Goal: Task Accomplishment & Management: Complete application form

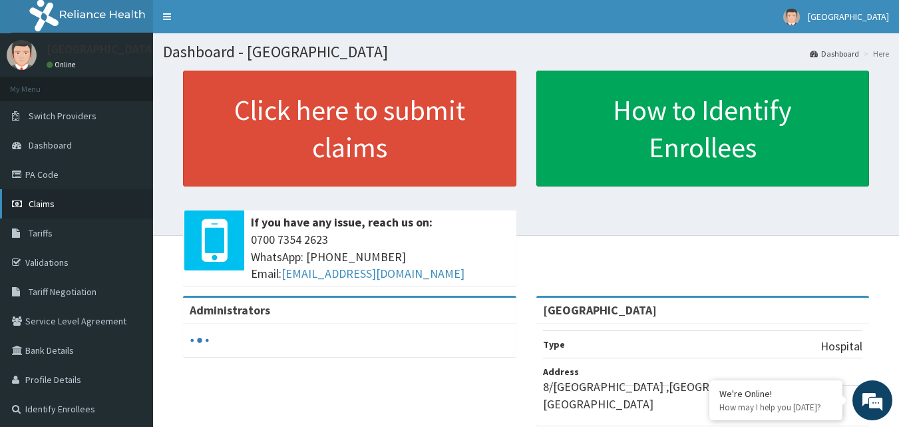
click at [53, 203] on span "Claims" at bounding box center [42, 204] width 26 height 12
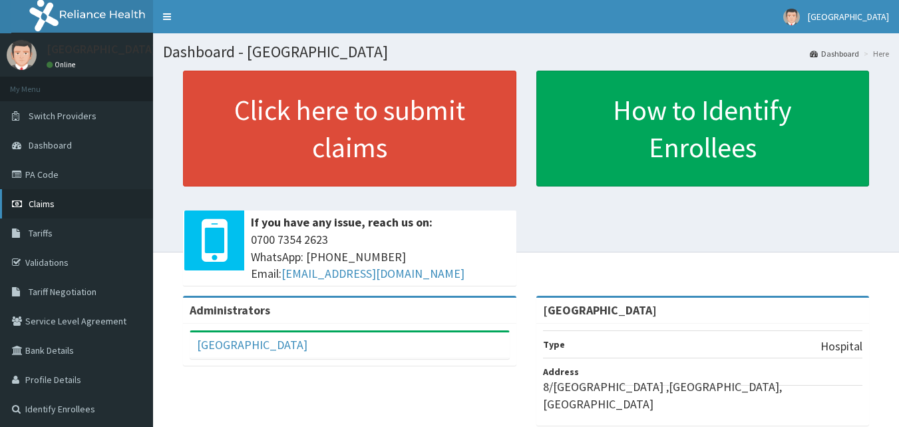
click at [62, 205] on link "Claims" at bounding box center [76, 203] width 153 height 29
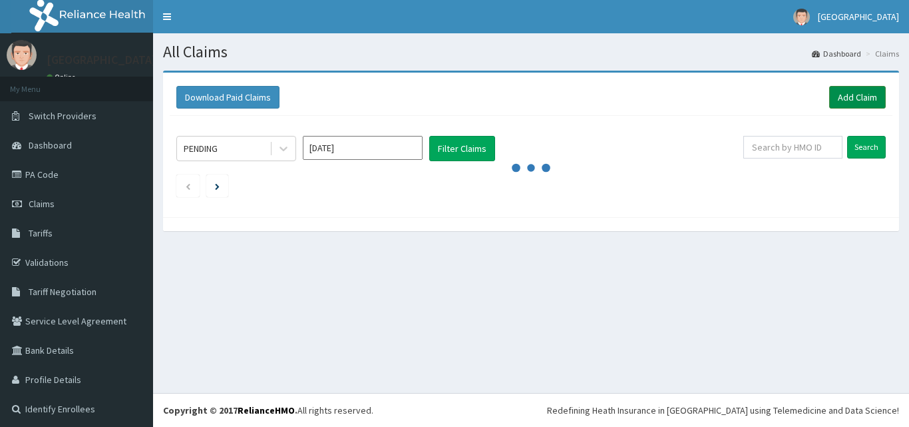
click at [842, 99] on link "Add Claim" at bounding box center [857, 97] width 57 height 23
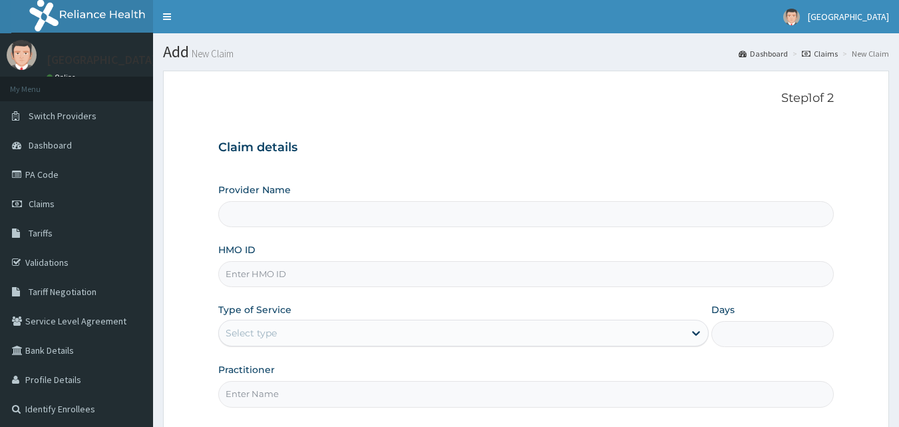
type input "[GEOGRAPHIC_DATA]"
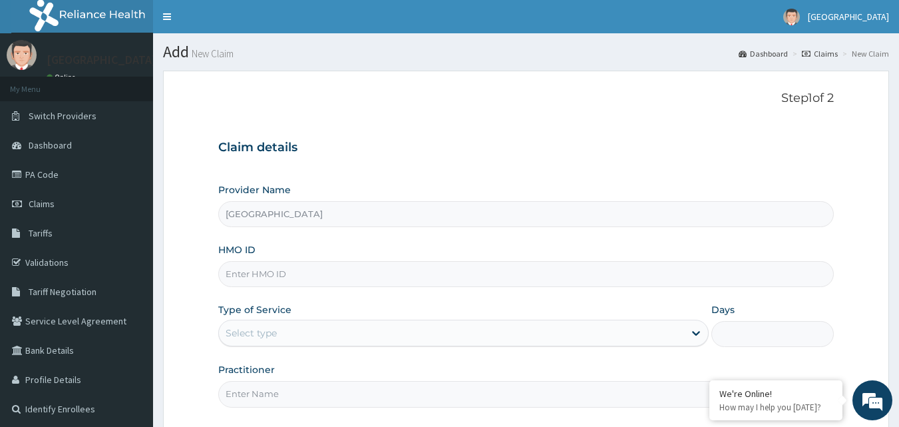
paste input "OHT/12191/A"
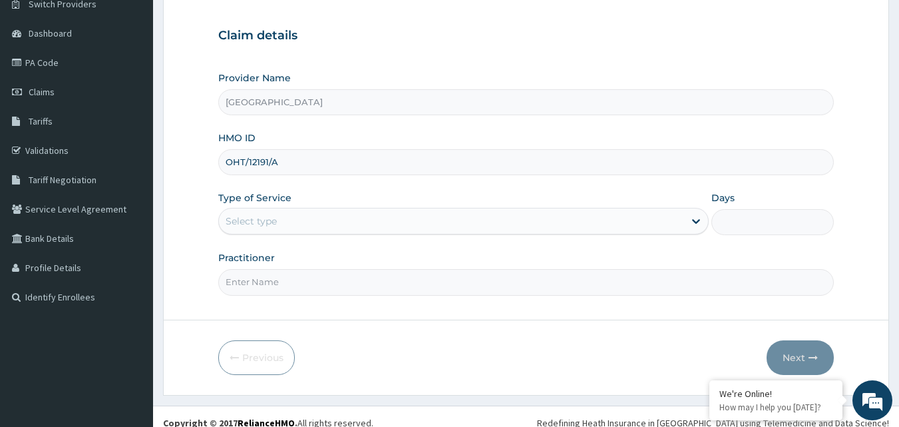
scroll to position [124, 0]
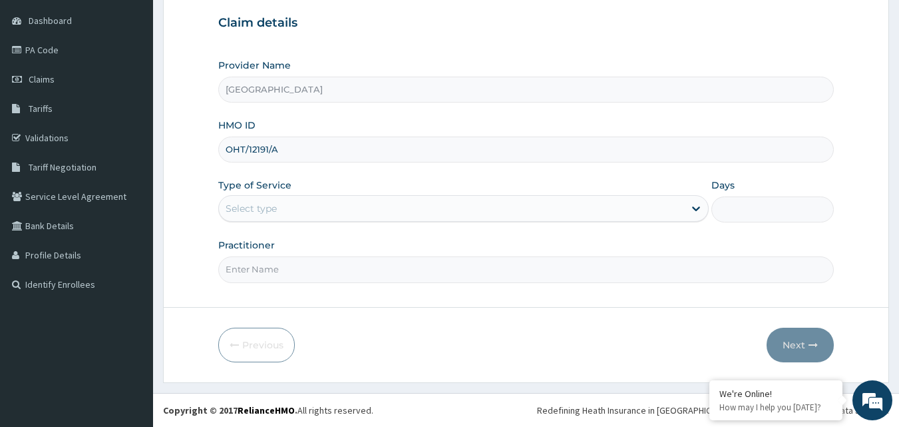
type input "OHT/12191/A"
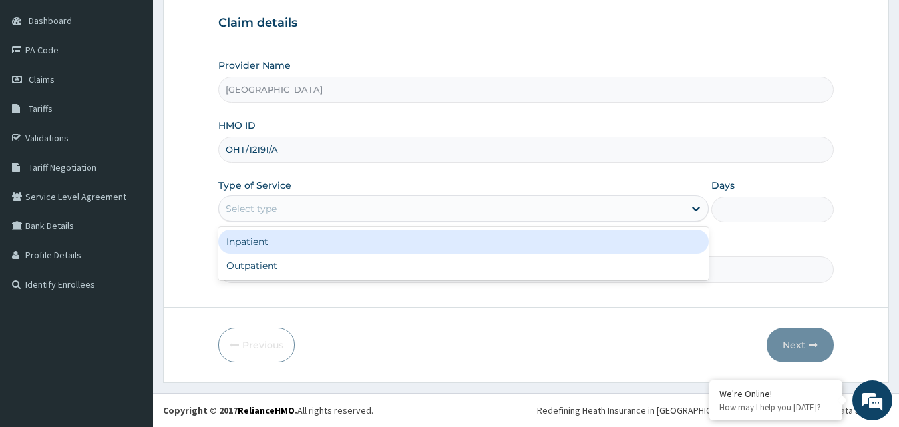
click at [341, 210] on div "Select type" at bounding box center [451, 208] width 465 height 21
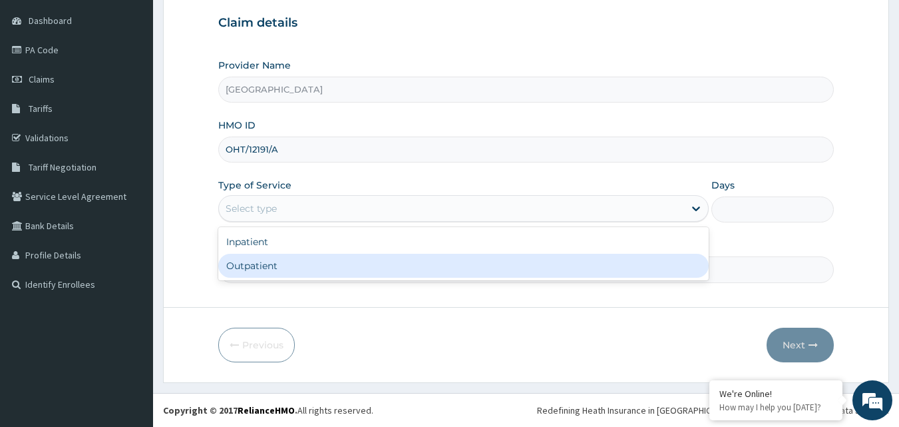
click at [288, 261] on div "Outpatient" at bounding box center [463, 266] width 490 height 24
type input "1"
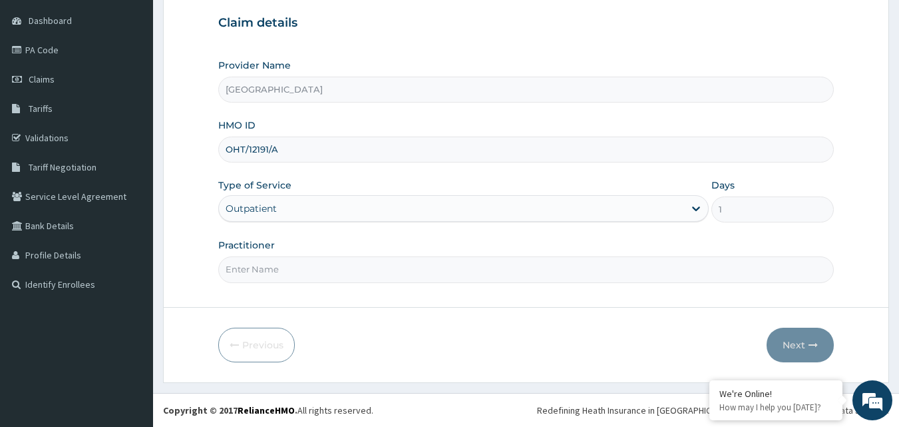
click at [448, 269] on input "Practitioner" at bounding box center [526, 269] width 616 height 26
type input "DR SHITTU"
click at [806, 342] on button "Next" at bounding box center [800, 344] width 67 height 35
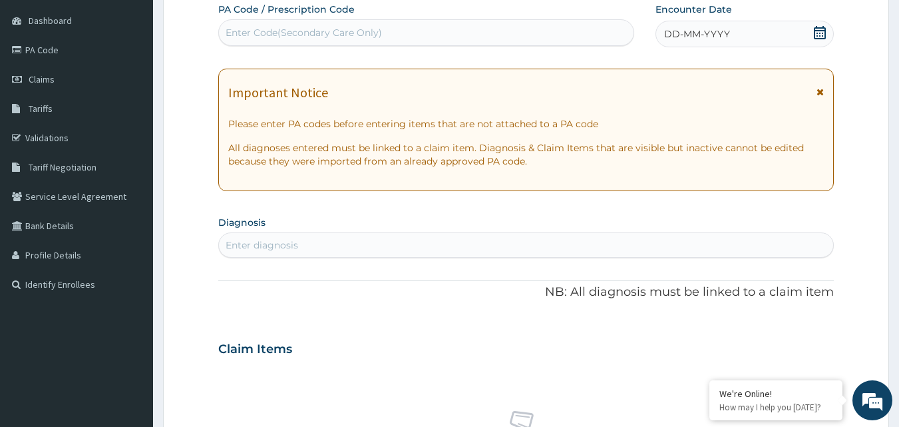
click at [816, 34] on icon at bounding box center [819, 32] width 13 height 13
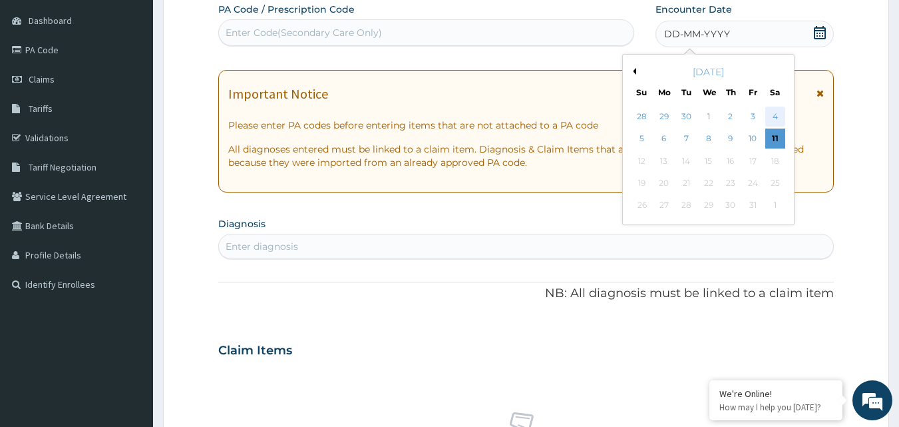
click at [775, 114] on div "4" at bounding box center [775, 116] width 20 height 20
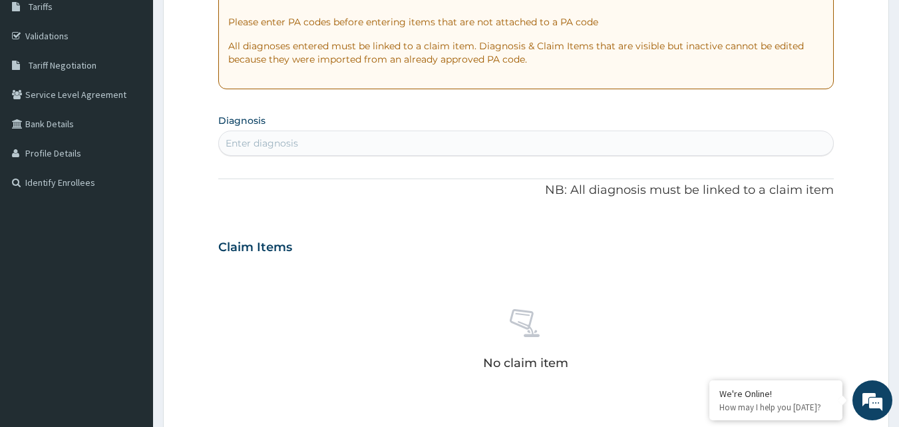
scroll to position [257, 0]
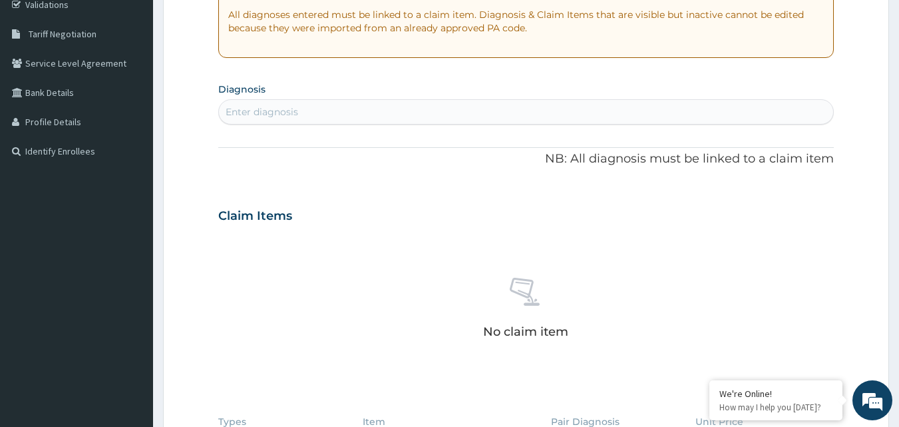
click at [321, 108] on div "Enter diagnosis" at bounding box center [526, 111] width 615 height 21
type input "CANDIDIASIS"
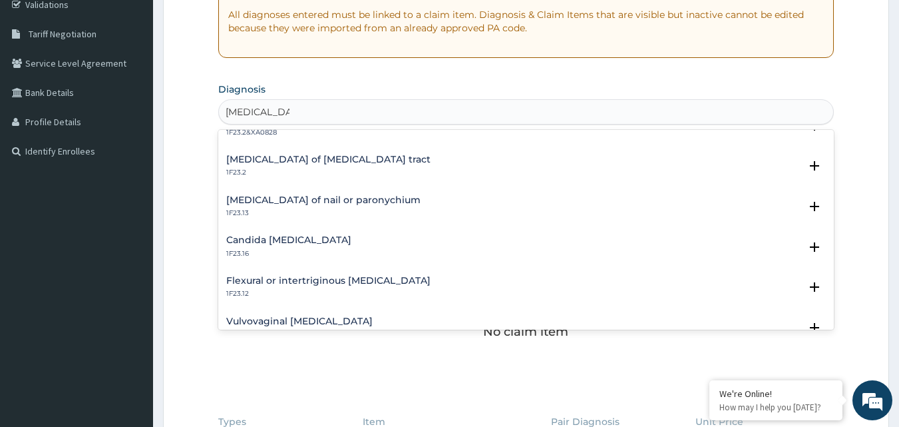
scroll to position [333, 0]
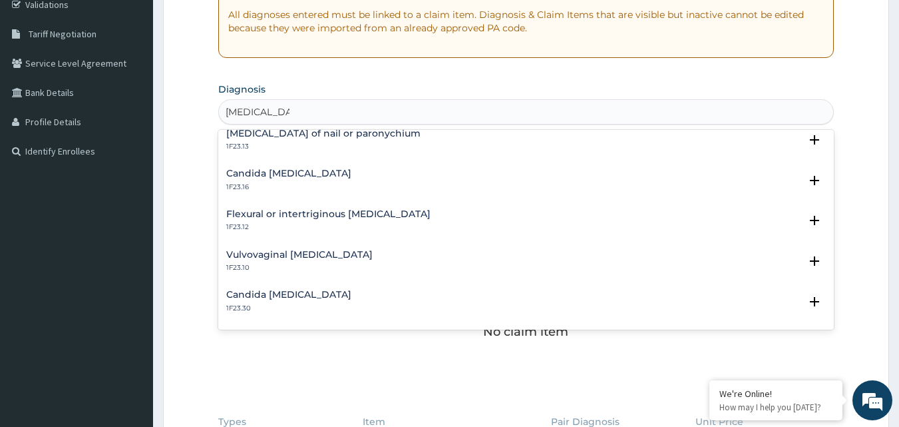
click at [312, 252] on h4 "Vulvovaginal candidosis" at bounding box center [299, 255] width 146 height 10
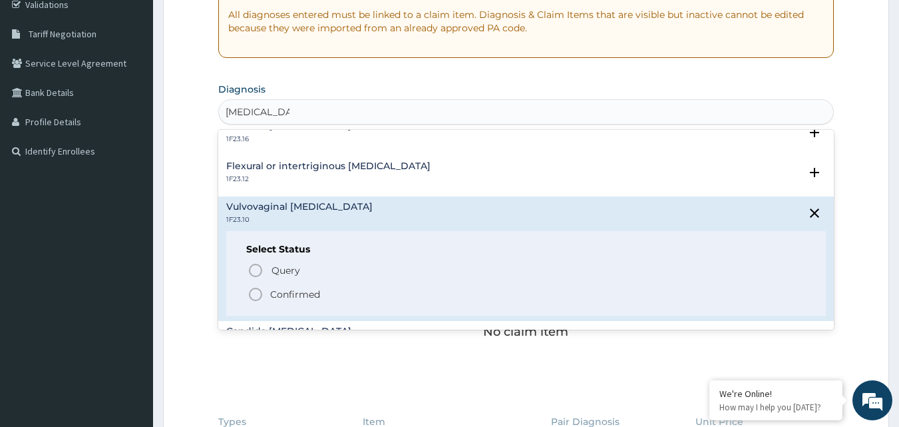
scroll to position [399, 0]
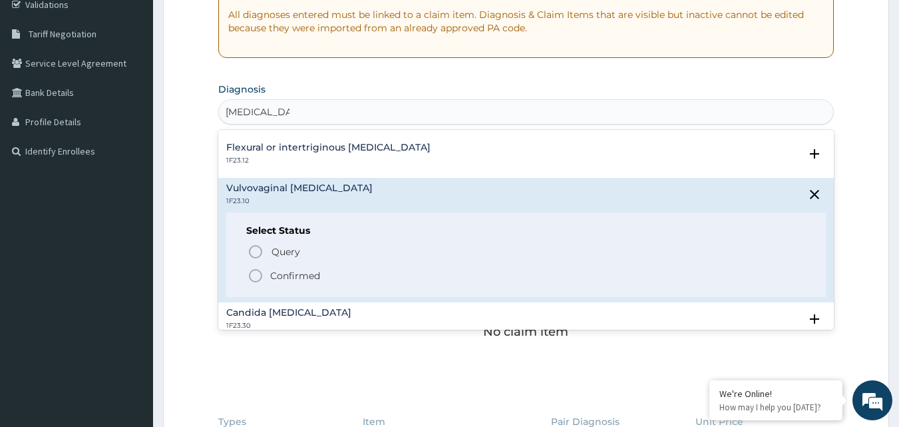
click at [256, 275] on icon "status option filled" at bounding box center [256, 275] width 16 height 16
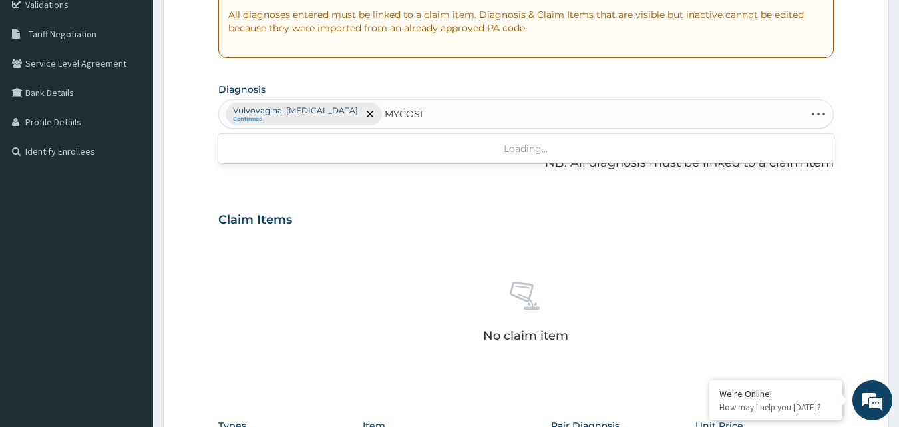
type input "MYCOSIS"
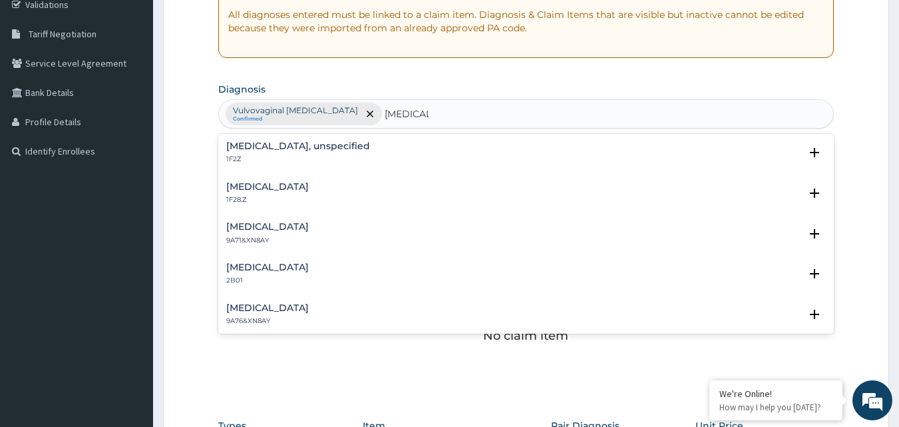
scroll to position [0, 0]
click at [315, 150] on h4 "Mycoses, unspecified" at bounding box center [298, 147] width 144 height 10
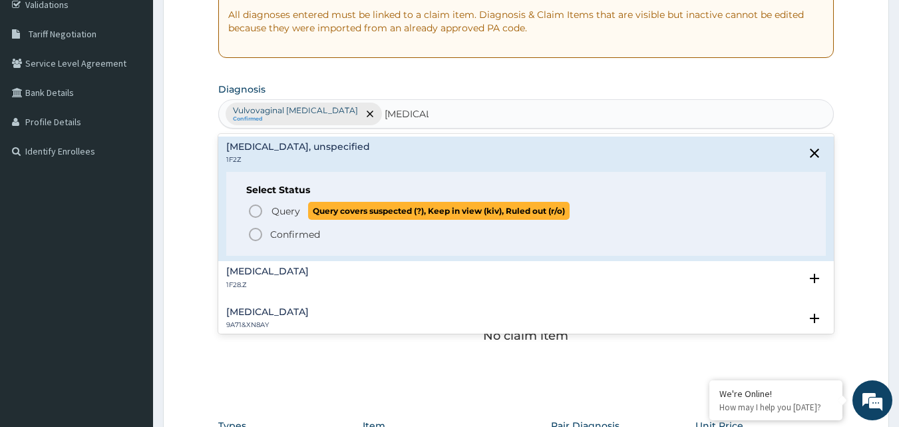
click at [252, 209] on icon "status option query" at bounding box center [256, 211] width 16 height 16
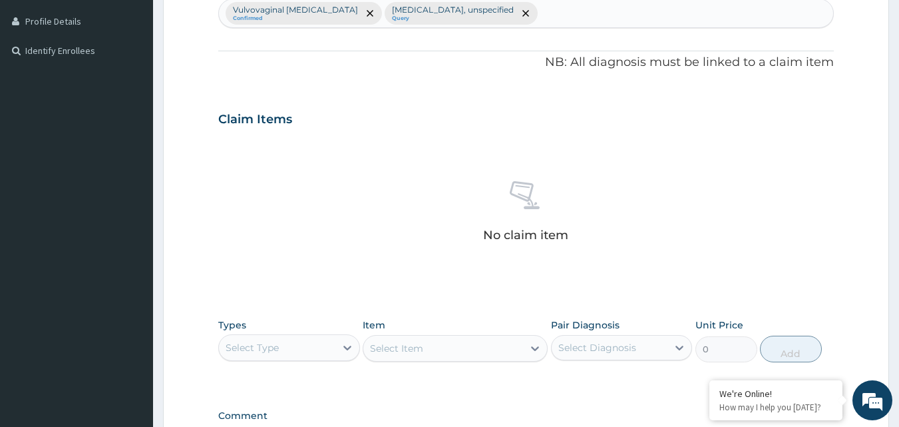
scroll to position [524, 0]
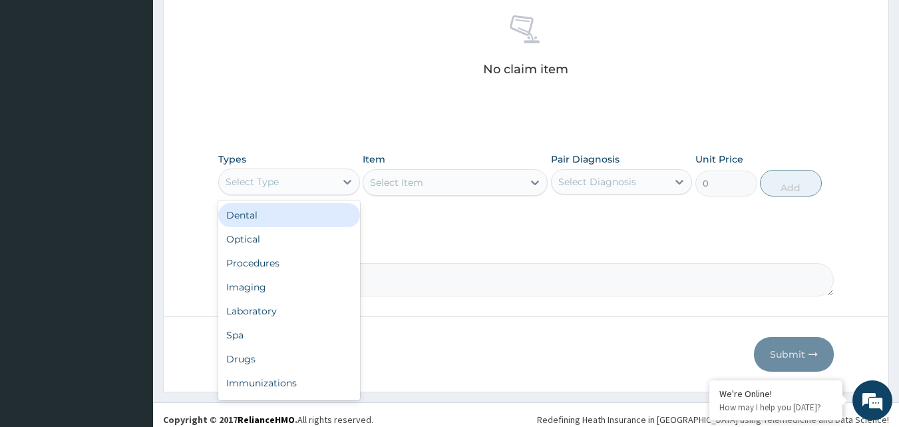
click at [320, 184] on div "Select Type" at bounding box center [277, 181] width 116 height 21
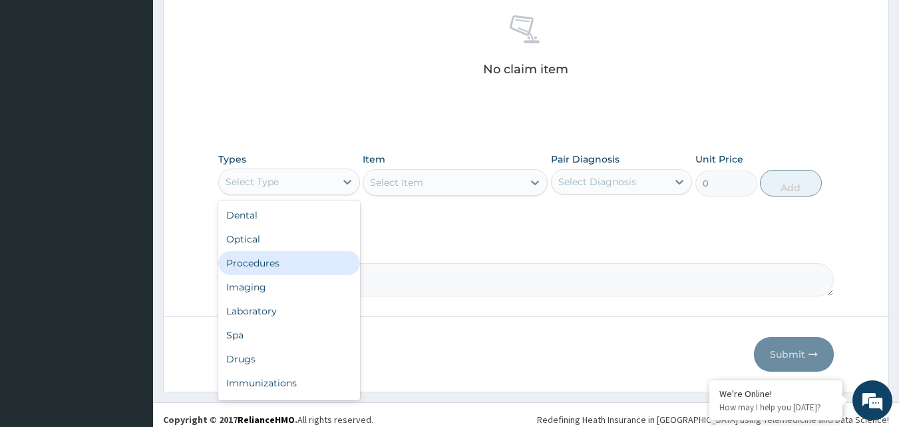
click at [298, 265] on div "Procedures" at bounding box center [289, 263] width 142 height 24
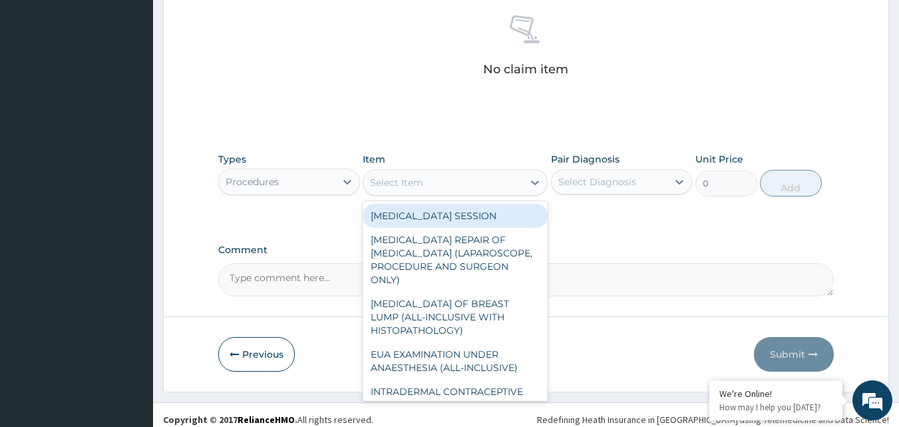
click at [528, 183] on icon at bounding box center [534, 182] width 13 height 13
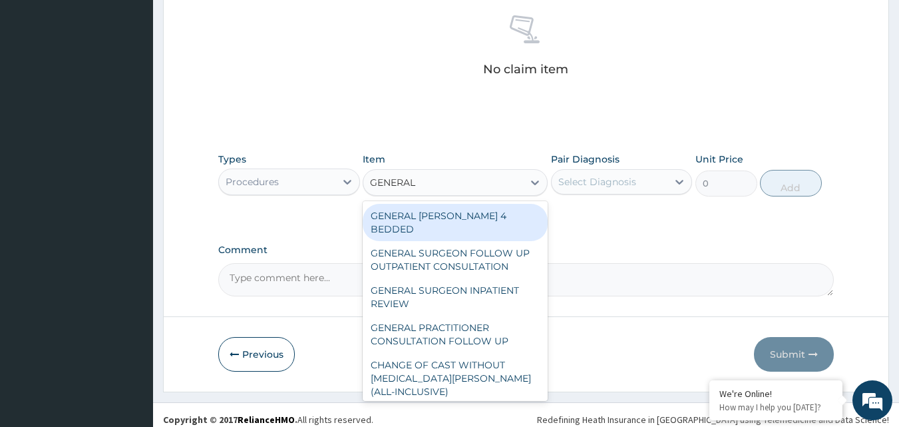
type input "GENERAL P"
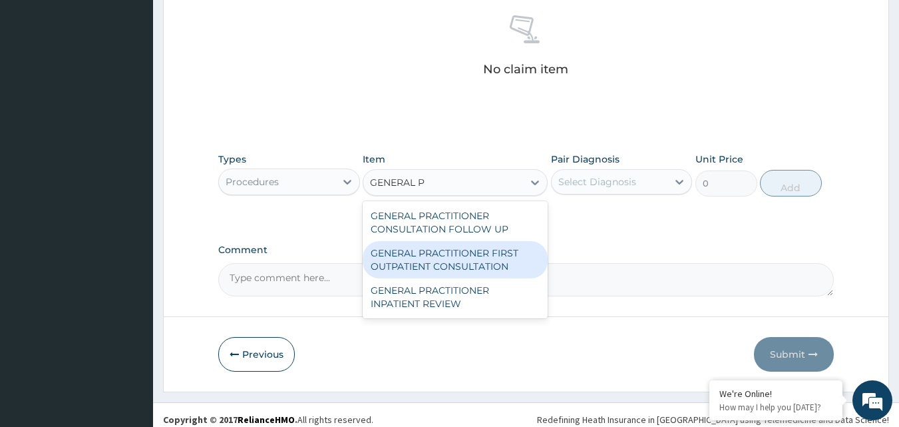
click at [482, 259] on div "GENERAL PRACTITIONER FIRST OUTPATIENT CONSULTATION" at bounding box center [455, 259] width 185 height 37
type input "3750"
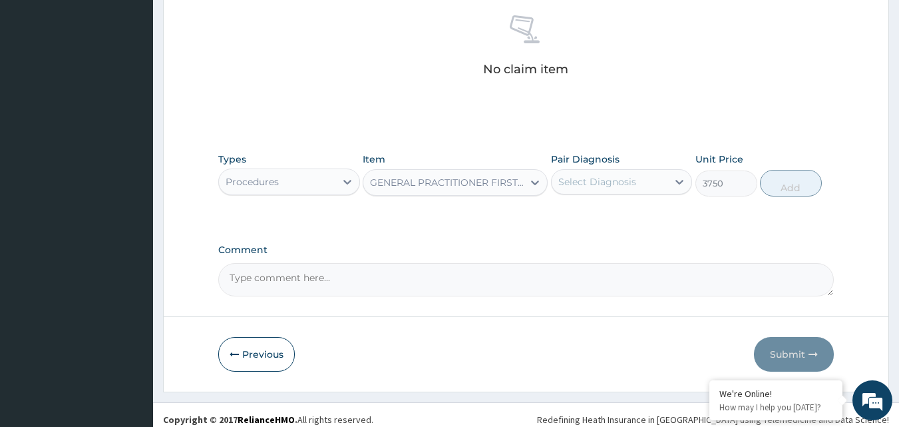
click at [622, 176] on div "Select Diagnosis" at bounding box center [597, 181] width 78 height 13
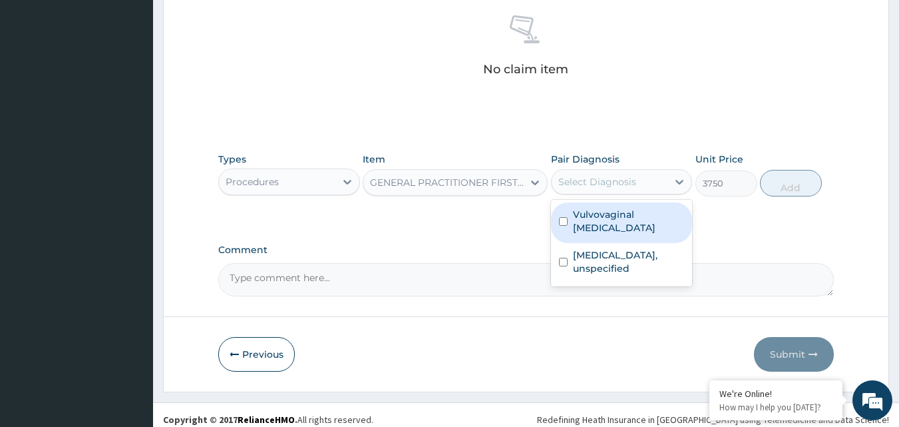
click at [604, 218] on label "Vulvovaginal candidosis" at bounding box center [629, 221] width 112 height 27
checkbox input "true"
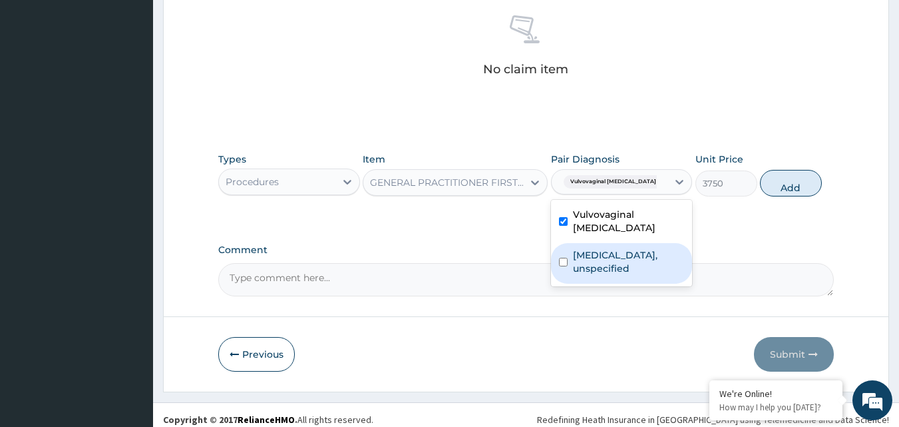
click at [599, 245] on div "Mycoses, unspecified" at bounding box center [622, 263] width 142 height 41
checkbox input "true"
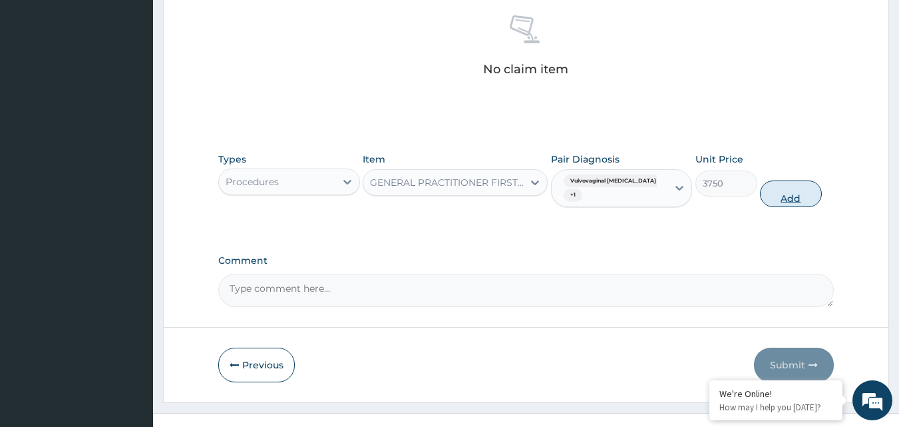
click at [779, 186] on button "Add" at bounding box center [791, 193] width 62 height 27
type input "0"
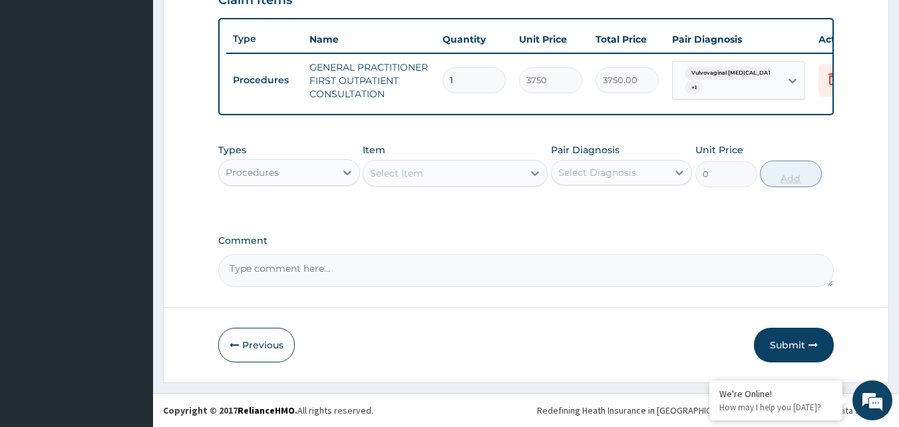
scroll to position [487, 0]
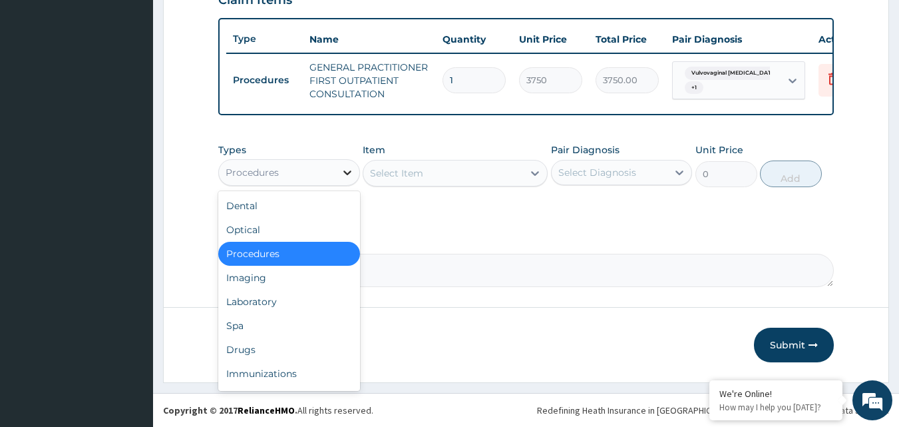
click at [337, 170] on div at bounding box center [347, 172] width 24 height 24
click at [285, 347] on div "Drugs" at bounding box center [289, 349] width 142 height 24
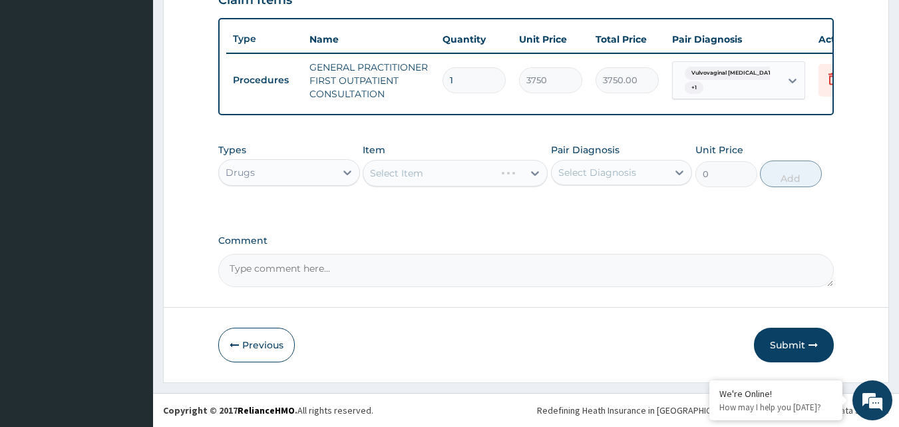
click at [527, 172] on div "Select Item" at bounding box center [455, 173] width 185 height 27
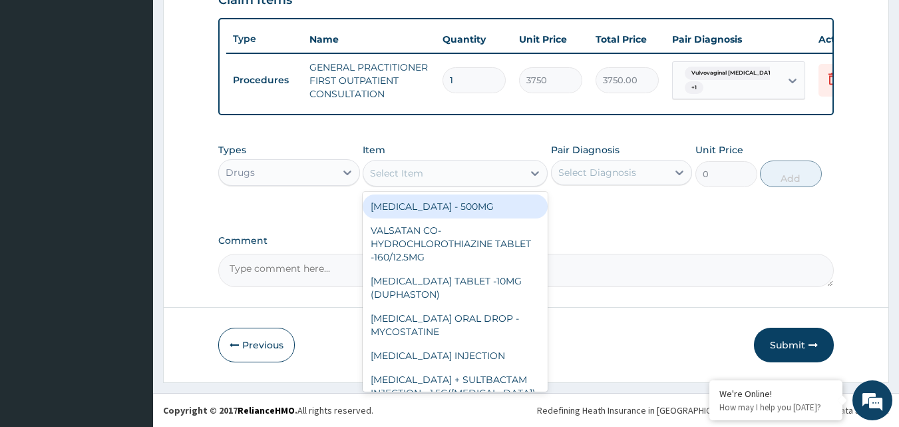
click at [533, 172] on icon at bounding box center [534, 172] width 13 height 13
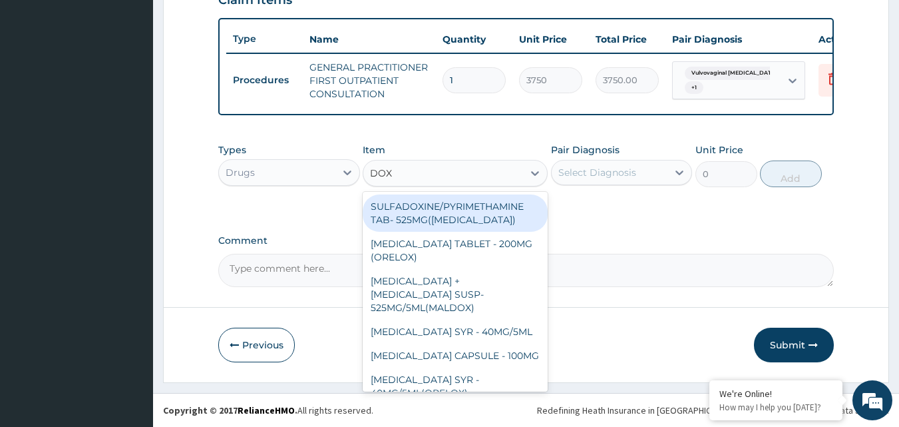
type input "DOXY"
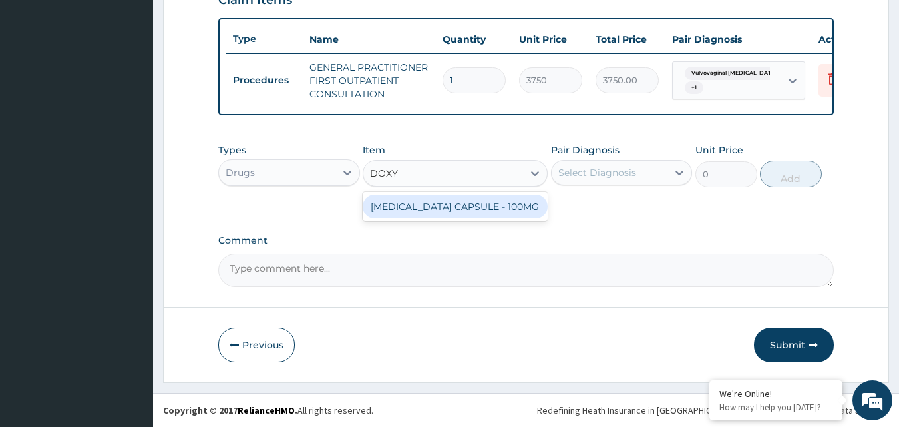
click at [506, 204] on div "DOXYCYCLINE CAPSULE - 100MG" at bounding box center [455, 206] width 185 height 24
type input "64.39999999999999"
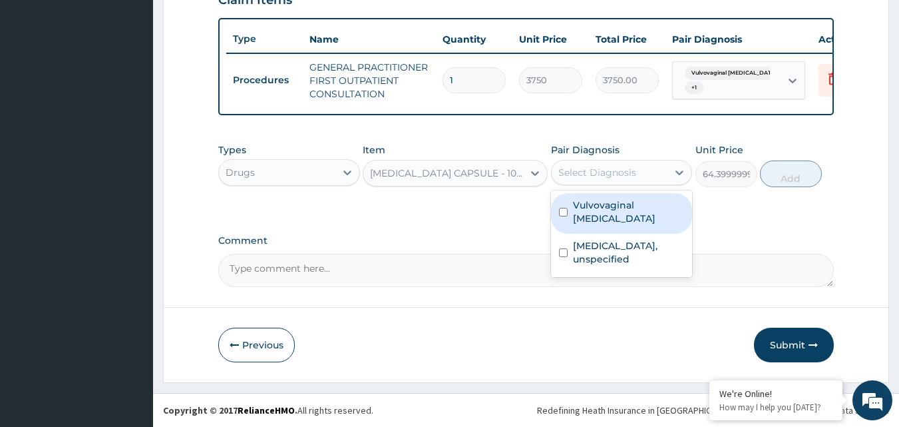
click at [597, 171] on div "Select Diagnosis" at bounding box center [597, 172] width 78 height 13
click at [609, 208] on label "Vulvovaginal candidosis" at bounding box center [629, 211] width 112 height 27
checkbox input "true"
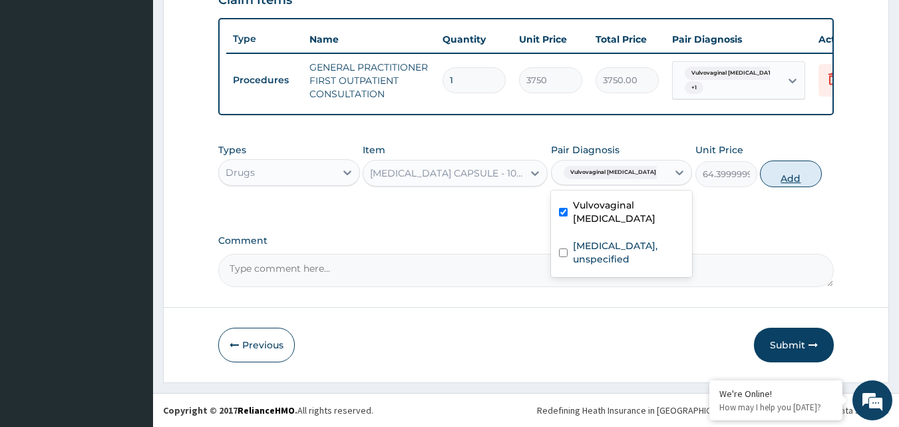
click at [779, 168] on button "Add" at bounding box center [791, 173] width 62 height 27
type input "0"
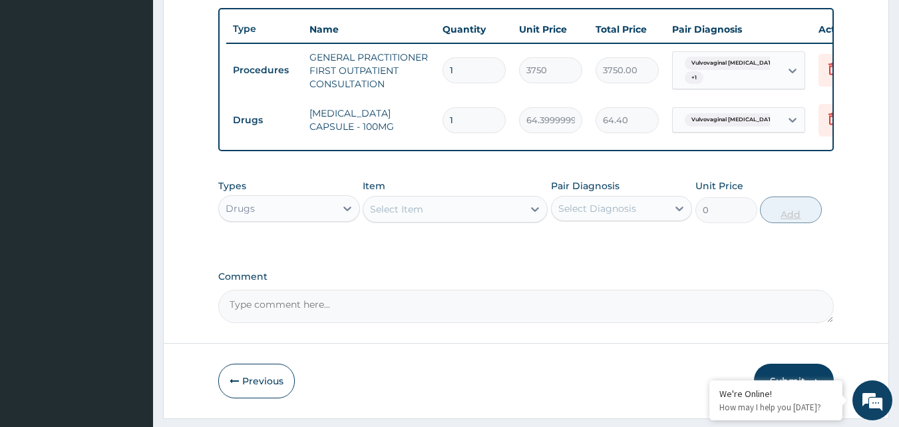
type input "10"
type input "644.00"
type input "10"
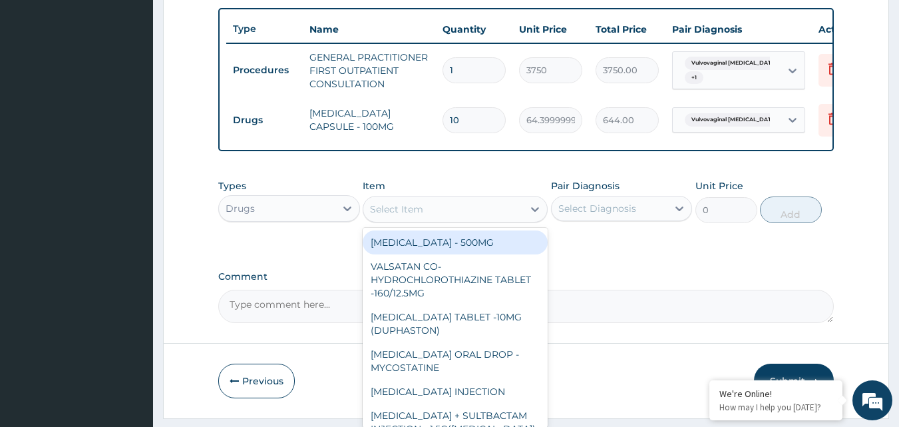
click at [514, 215] on div "Select Item" at bounding box center [443, 208] width 160 height 21
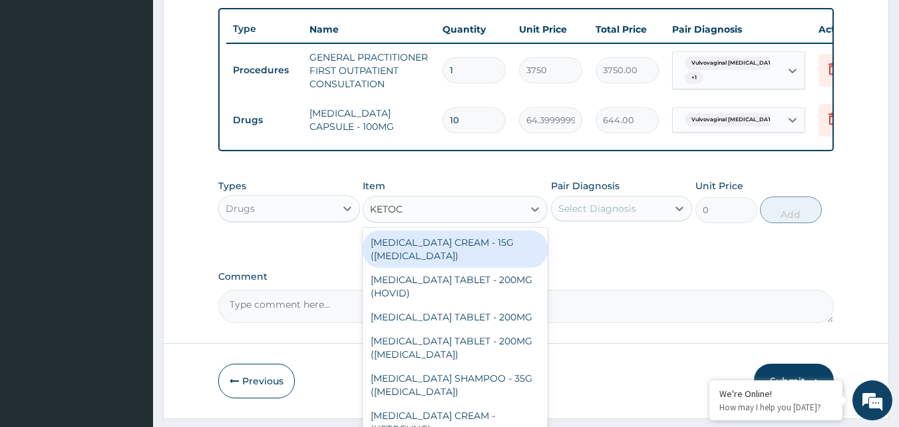
type input "KETOCO"
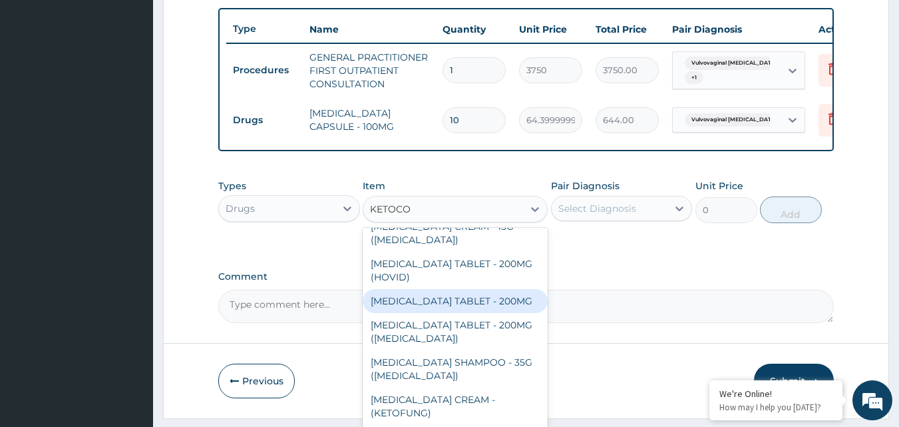
scroll to position [533, 0]
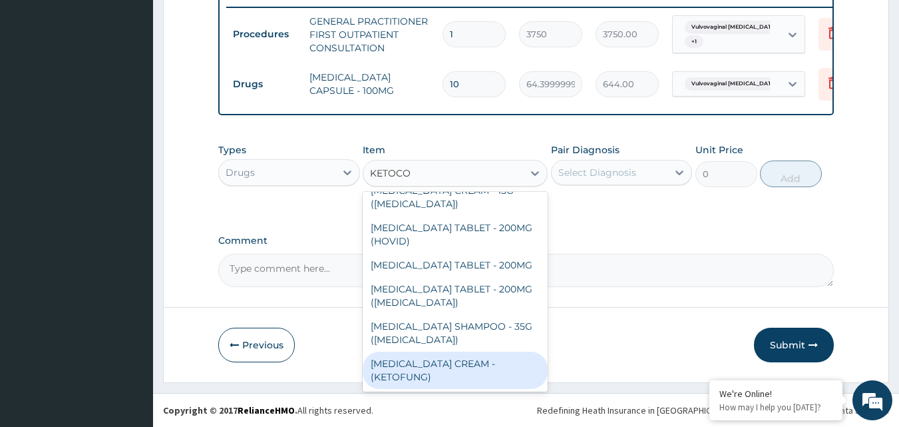
click at [470, 366] on div "KETOCONAZOLE CREAM - (KETOFUNG)" at bounding box center [455, 369] width 185 height 37
type input "1680"
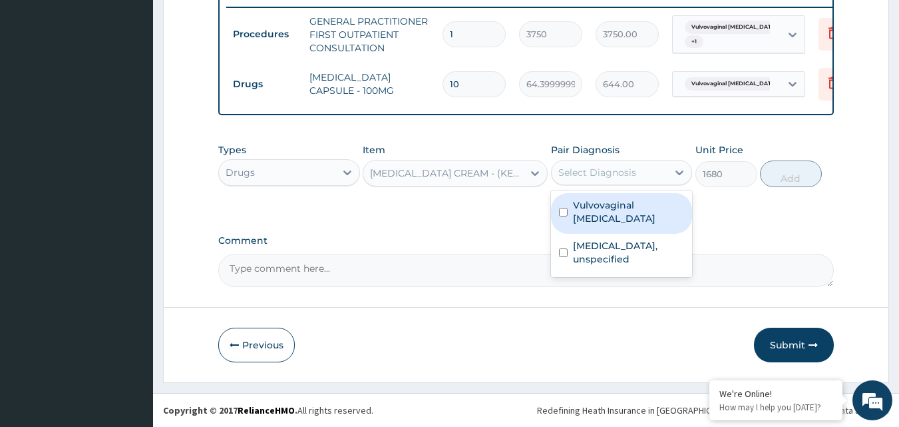
click at [637, 170] on div "Select Diagnosis" at bounding box center [610, 172] width 116 height 21
click at [618, 209] on label "Vulvovaginal candidosis" at bounding box center [629, 211] width 112 height 27
checkbox input "true"
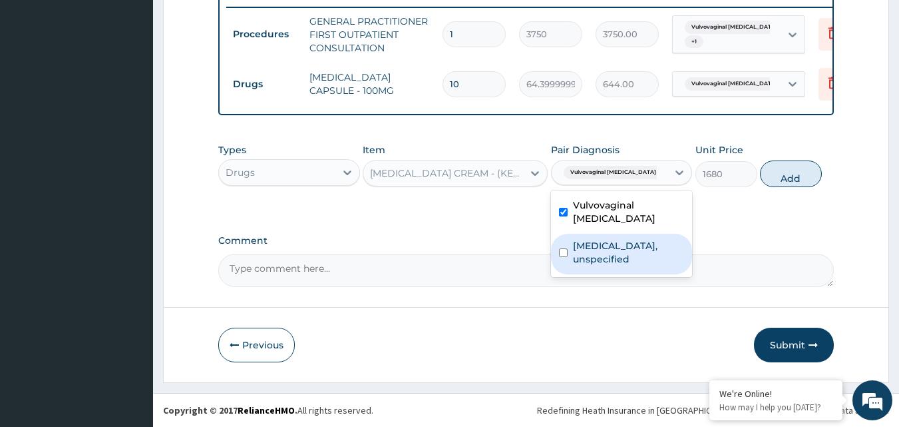
click at [619, 244] on label "Mycoses, unspecified" at bounding box center [629, 252] width 112 height 27
checkbox input "true"
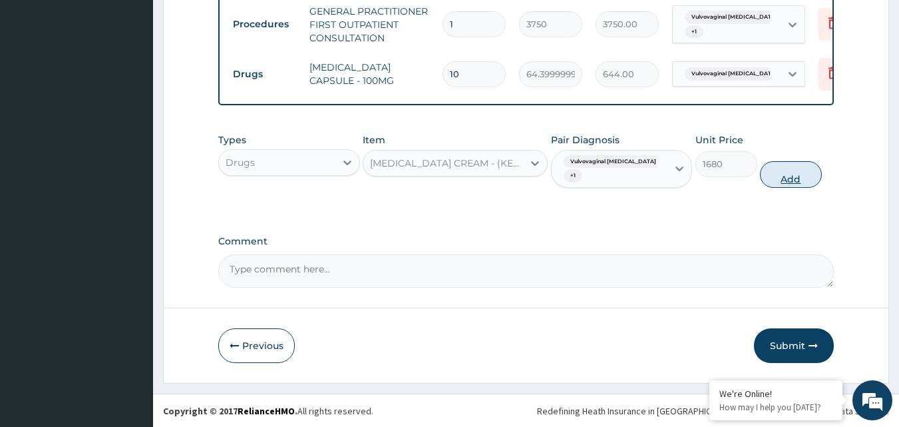
click at [770, 187] on button "Add" at bounding box center [791, 174] width 62 height 27
type input "0"
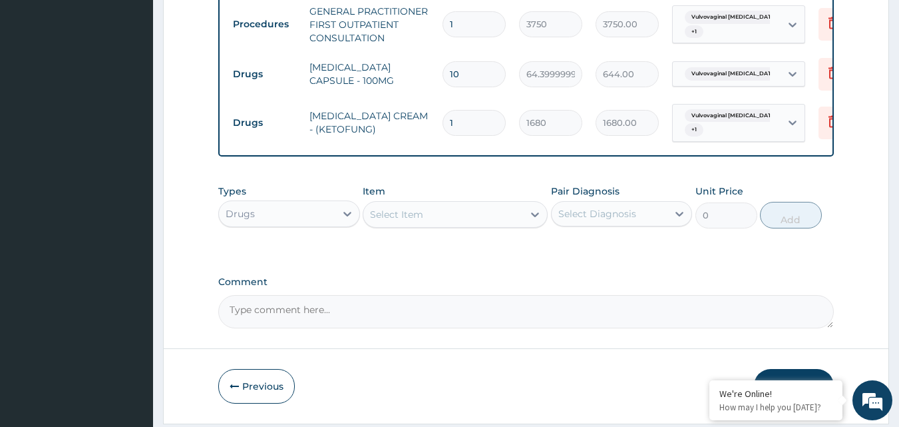
click at [509, 222] on div "Select Item" at bounding box center [443, 214] width 160 height 21
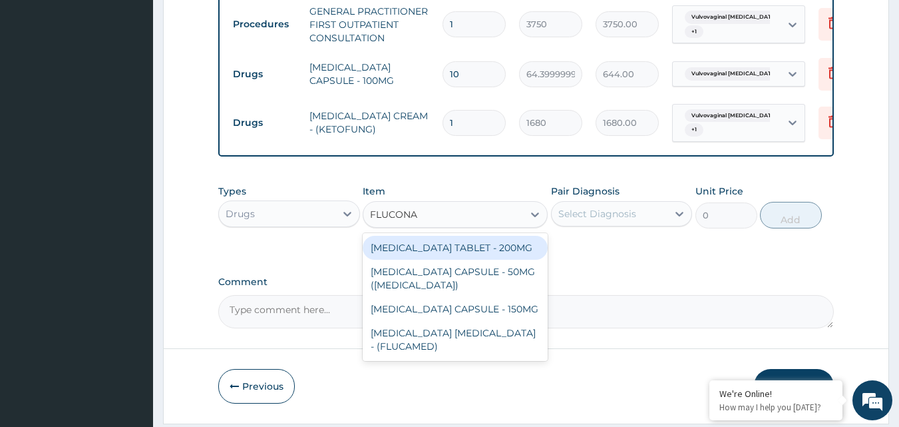
type input "FLUCONAZ"
click at [504, 259] on div "FLUCONAZOLE TABLET - 200MG" at bounding box center [455, 248] width 185 height 24
type input "532"
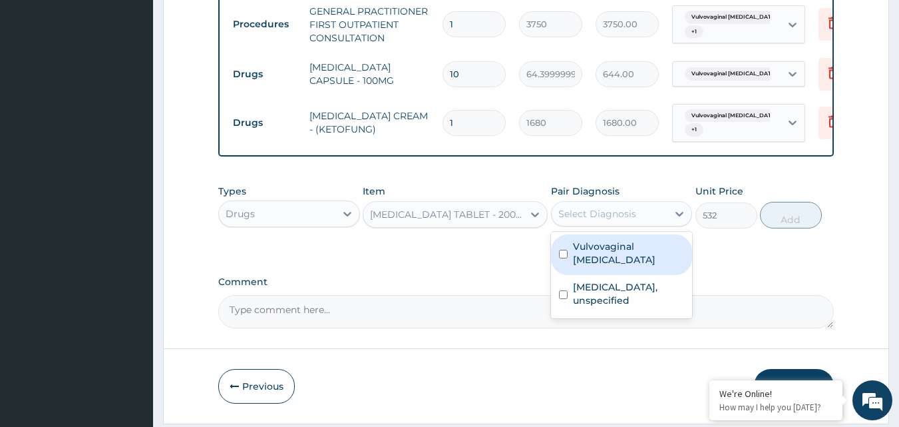
click at [631, 220] on div "Select Diagnosis" at bounding box center [597, 213] width 78 height 13
click at [608, 260] on label "Vulvovaginal candidosis" at bounding box center [629, 253] width 112 height 27
checkbox input "true"
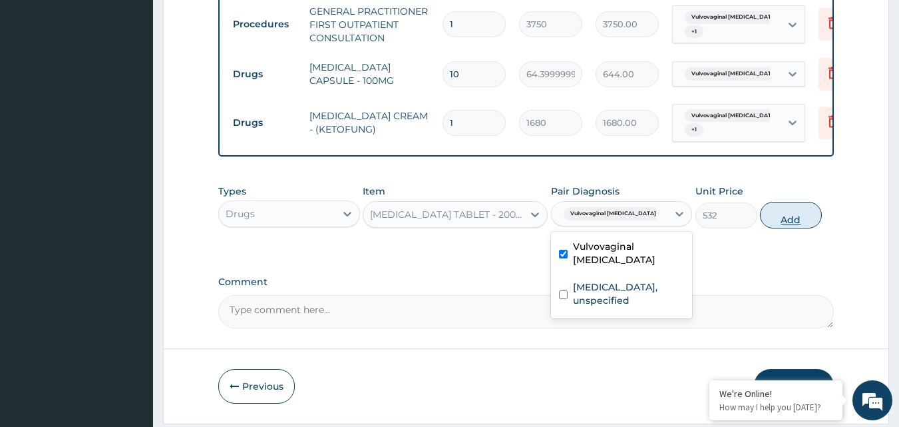
click at [788, 228] on button "Add" at bounding box center [791, 215] width 62 height 27
type input "0"
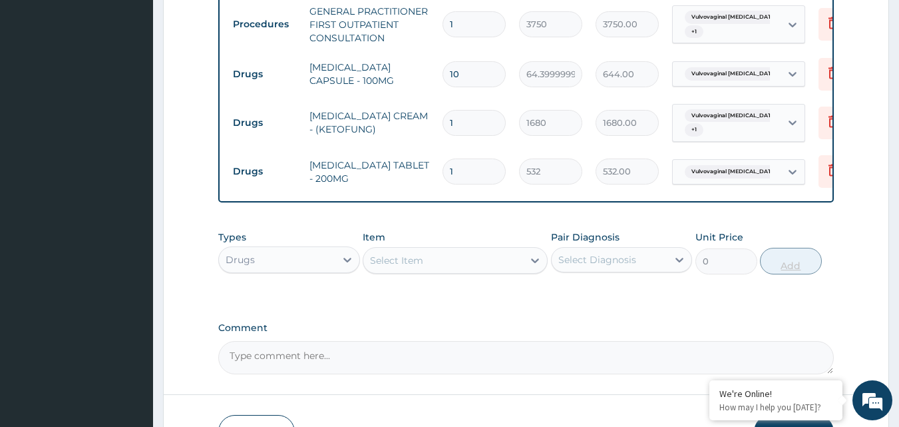
type input "0.00"
type input "5"
type input "2660.00"
type input "5"
click at [533, 267] on icon at bounding box center [534, 260] width 13 height 13
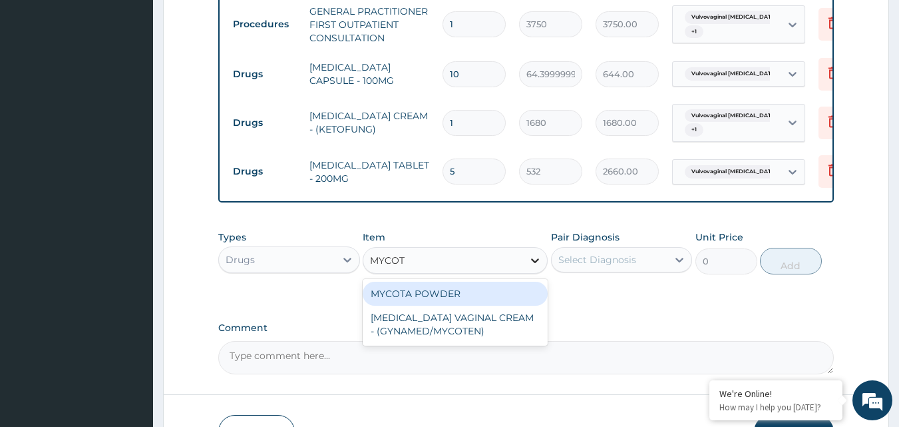
type input "MYCOTE"
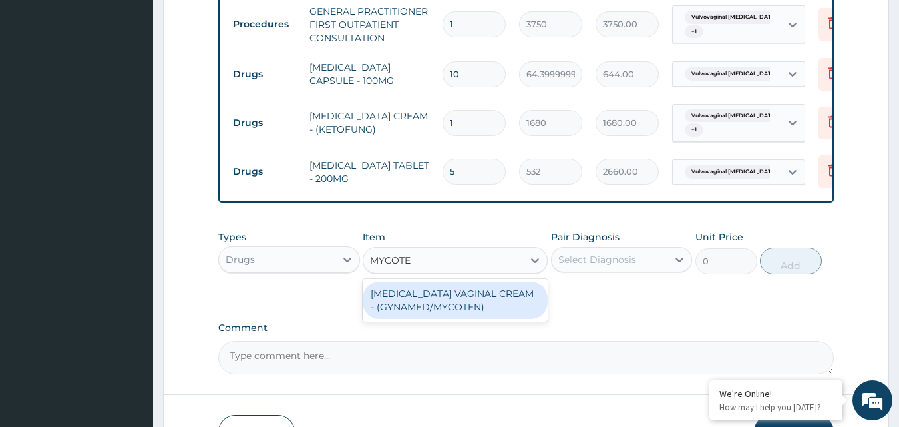
click at [486, 312] on div "CLOTRIMAZOLE VAGINAL CREAM - (GYNAMED/MYCOTEN)" at bounding box center [455, 299] width 185 height 37
type input "2240"
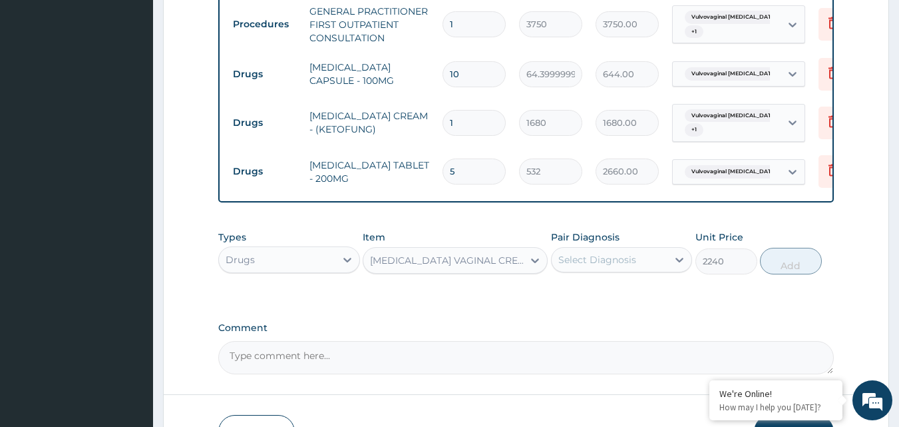
click at [502, 267] on div "CLOTRIMAZOLE VAGINAL CREAM - (GYNAMED/MYCOTEN)" at bounding box center [447, 260] width 154 height 13
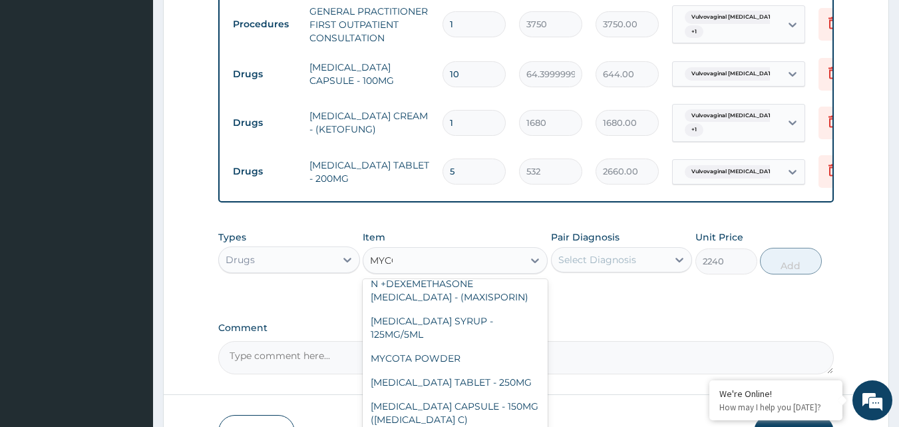
scroll to position [0, 0]
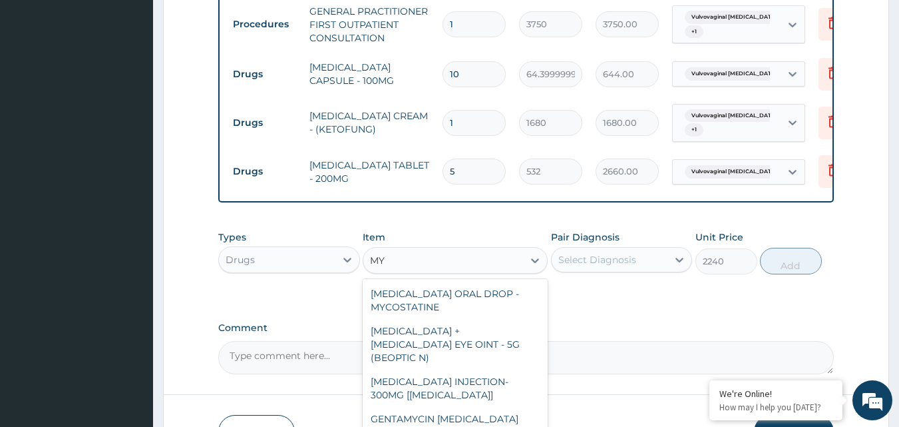
type input "M"
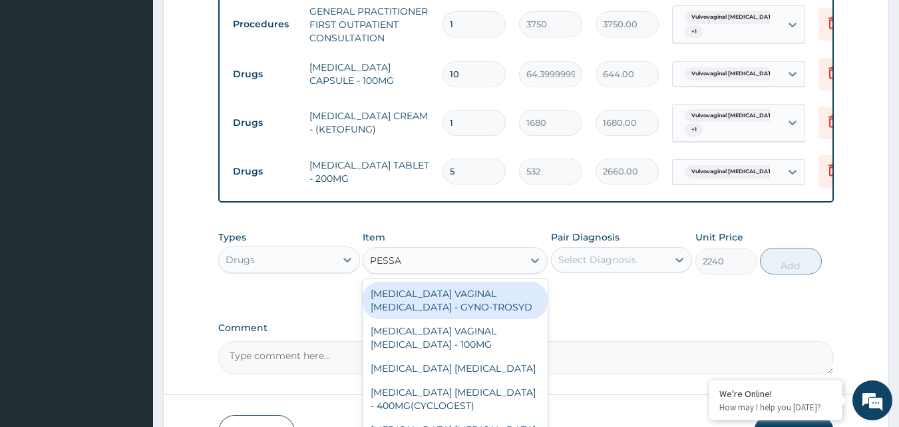
type input "PESSAR"
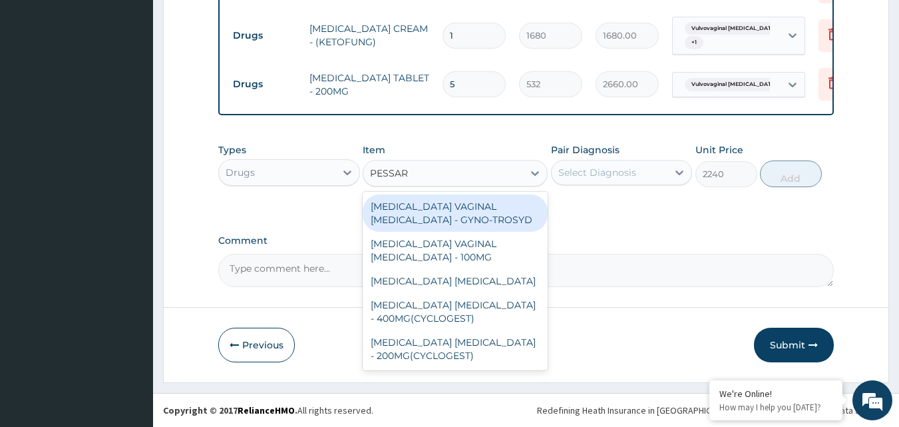
scroll to position [630, 0]
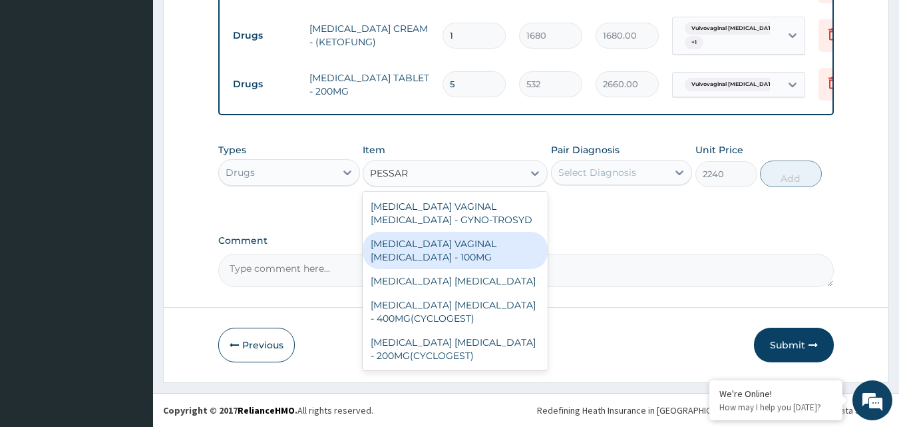
click at [506, 244] on div "CLOTRIMAZOLE VAGINAL PESSARY - 100MG" at bounding box center [455, 250] width 185 height 37
type input "448"
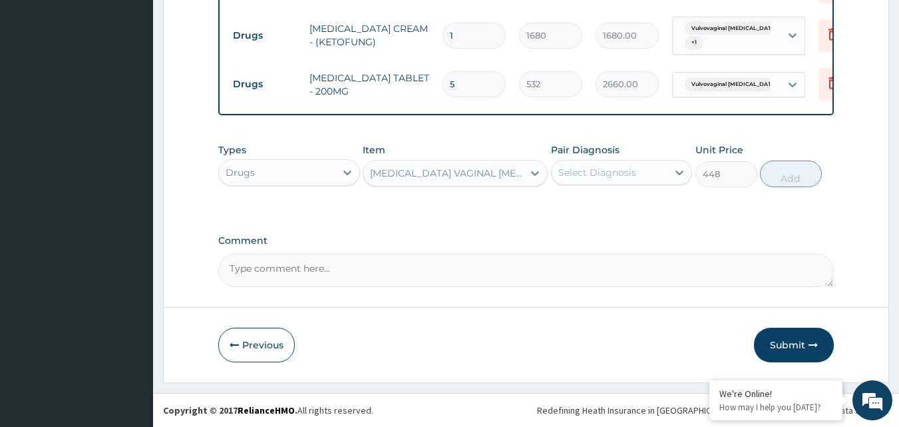
click at [653, 174] on div "Select Diagnosis" at bounding box center [610, 172] width 116 height 21
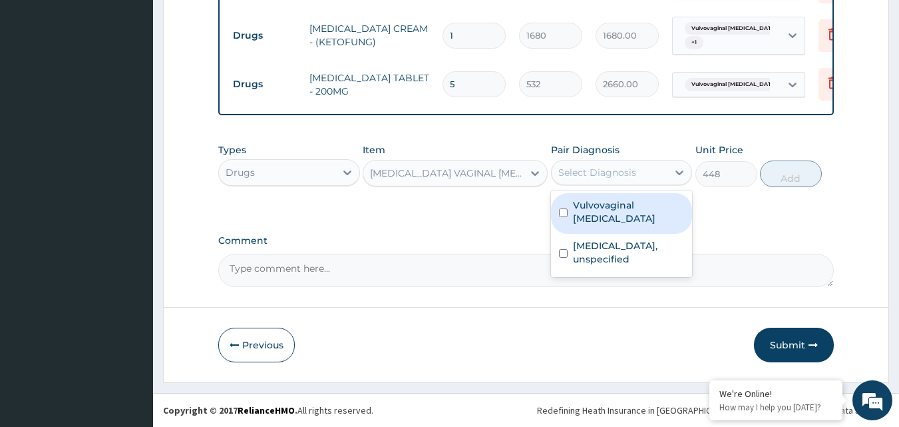
click at [618, 215] on label "Vulvovaginal candidosis" at bounding box center [629, 211] width 112 height 27
checkbox input "true"
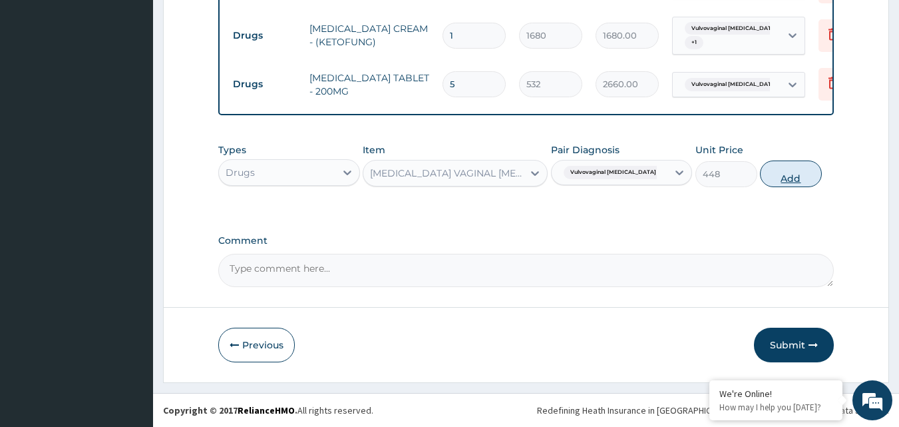
click at [782, 181] on button "Add" at bounding box center [791, 173] width 62 height 27
type input "0"
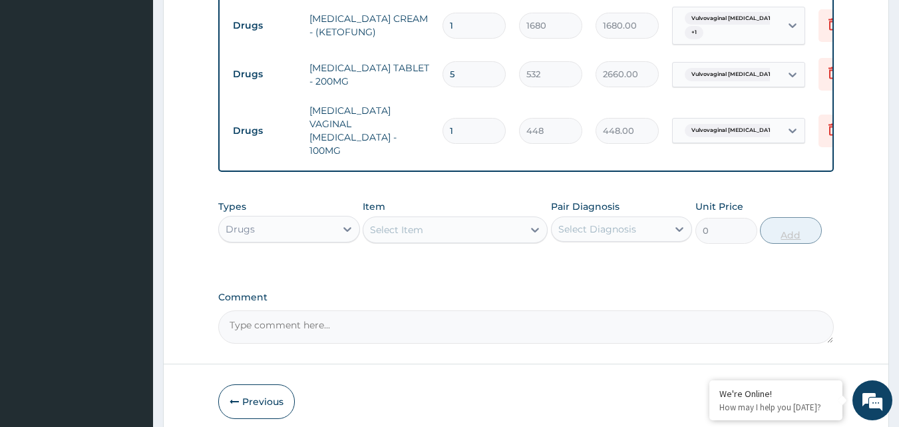
type input "0.00"
type input "6"
type input "2688.00"
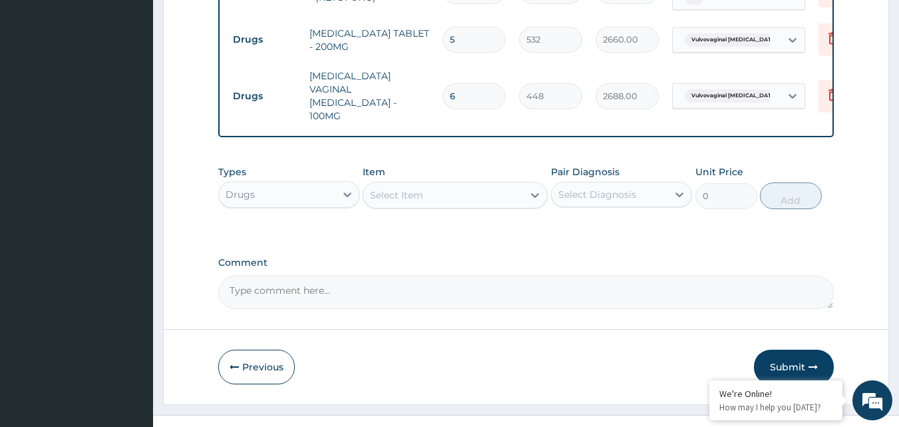
scroll to position [683, 0]
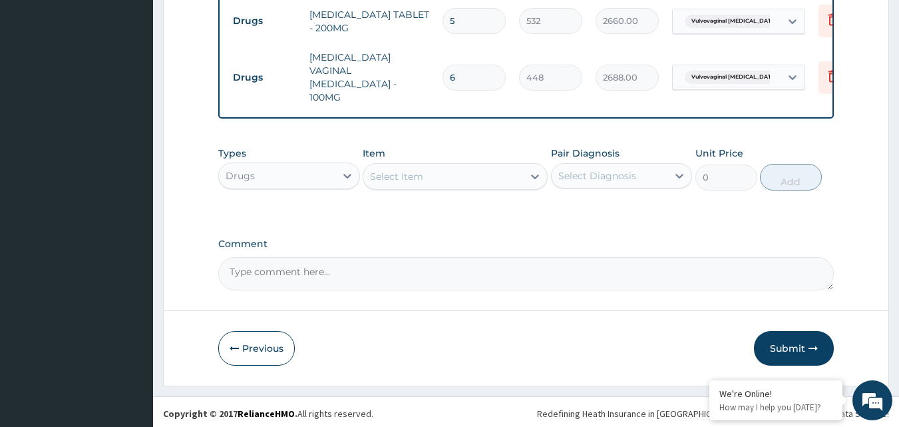
type input "6"
click at [304, 267] on textarea "Comment" at bounding box center [526, 273] width 616 height 33
paste textarea "?VVC ?DERMATOMYCOSIS"
click at [261, 259] on textarea "DS ;- ?VVC ?DERMATOMYCOSIS" at bounding box center [526, 273] width 616 height 33
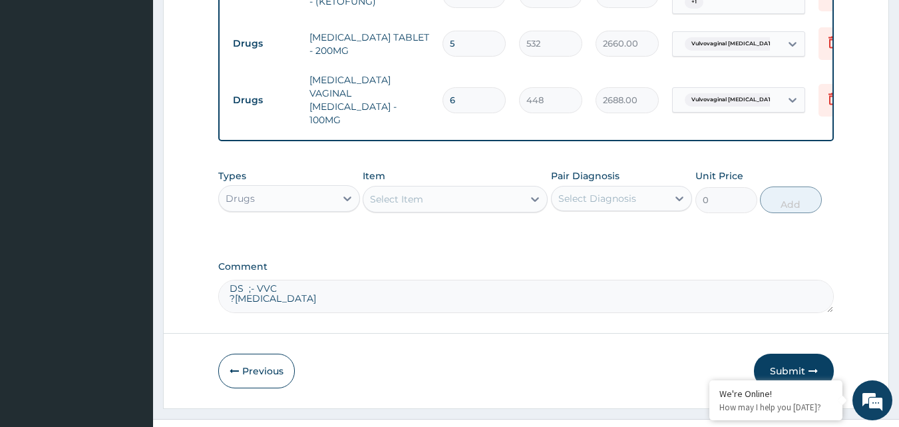
scroll to position [683, 0]
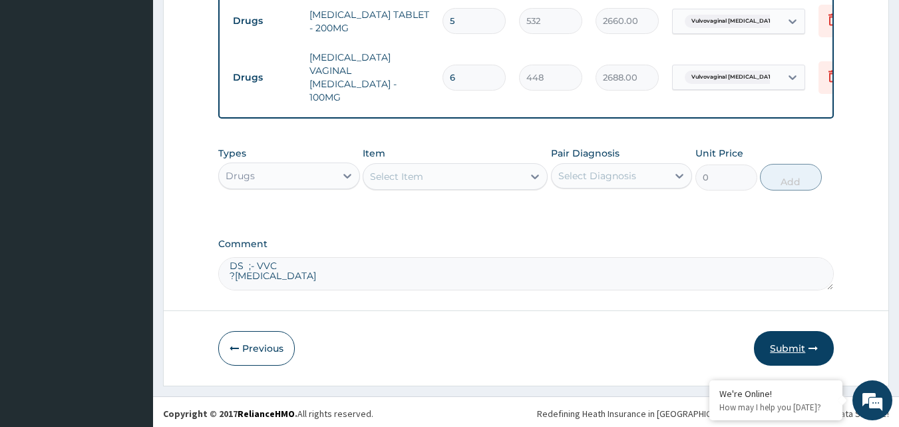
type textarea "DS ;- VVC ?DERMATOMYCOSIS"
click at [773, 338] on button "Submit" at bounding box center [794, 348] width 80 height 35
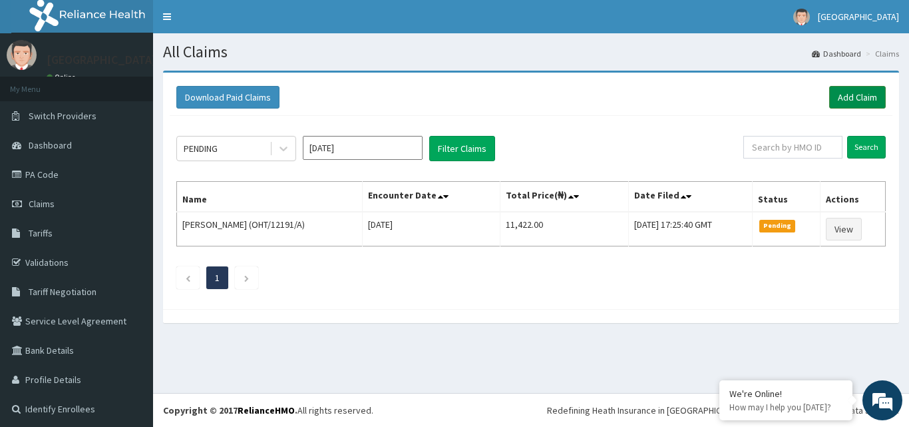
click at [845, 96] on link "Add Claim" at bounding box center [857, 97] width 57 height 23
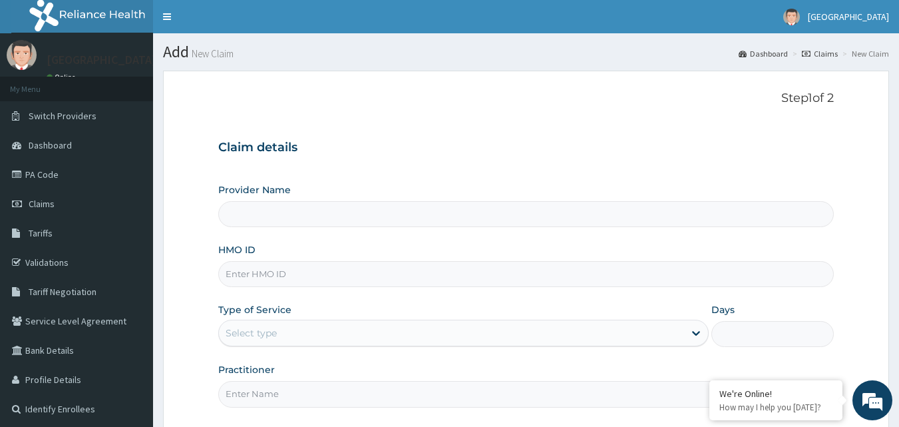
type input "[GEOGRAPHIC_DATA]"
paste input "OHT/12191/C"
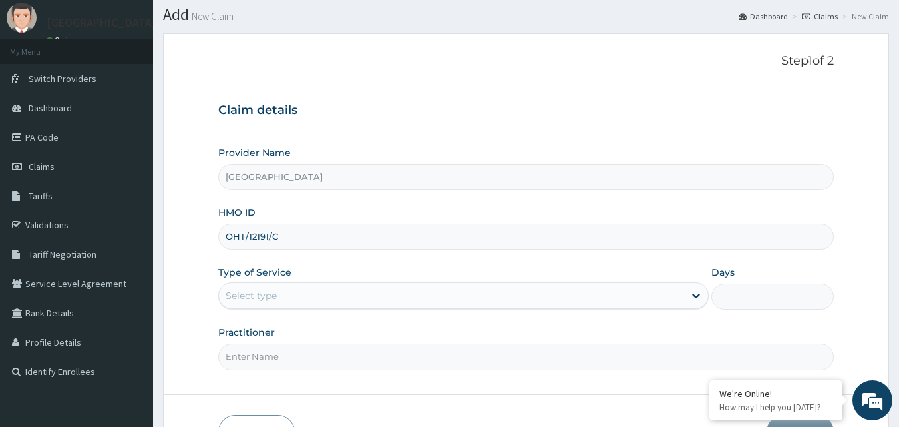
scroll to position [67, 0]
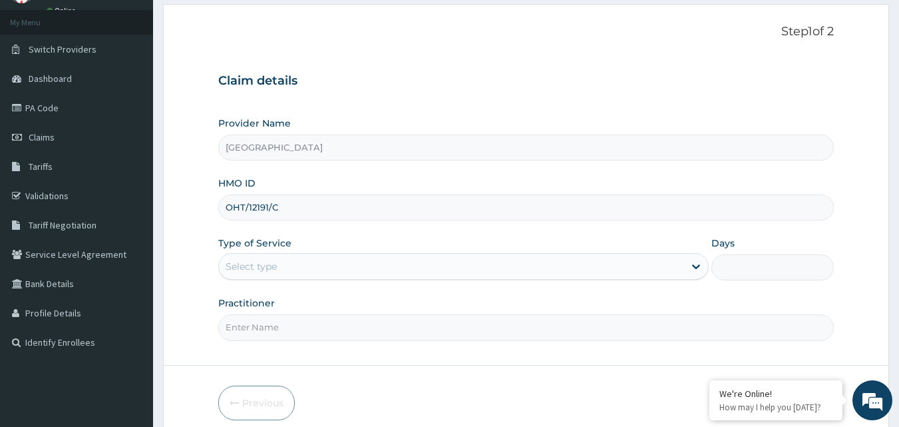
type input "OHT/12191/C"
click at [363, 269] on div "Select type" at bounding box center [451, 266] width 465 height 21
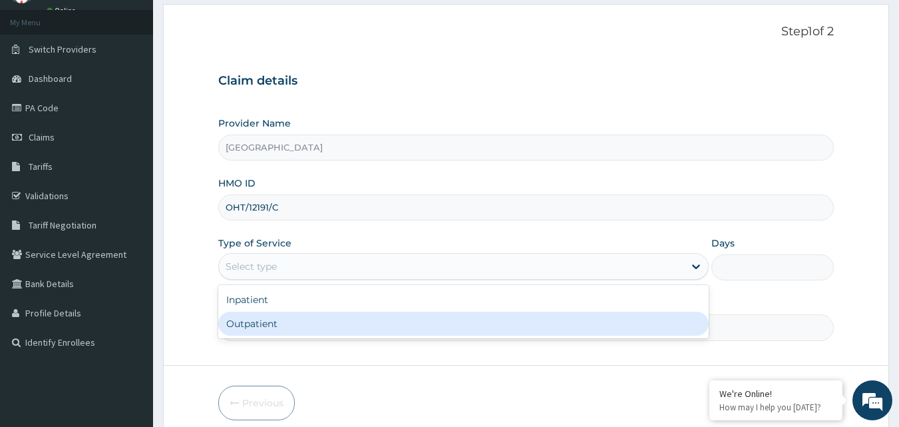
click at [327, 323] on div "Outpatient" at bounding box center [463, 323] width 490 height 24
type input "1"
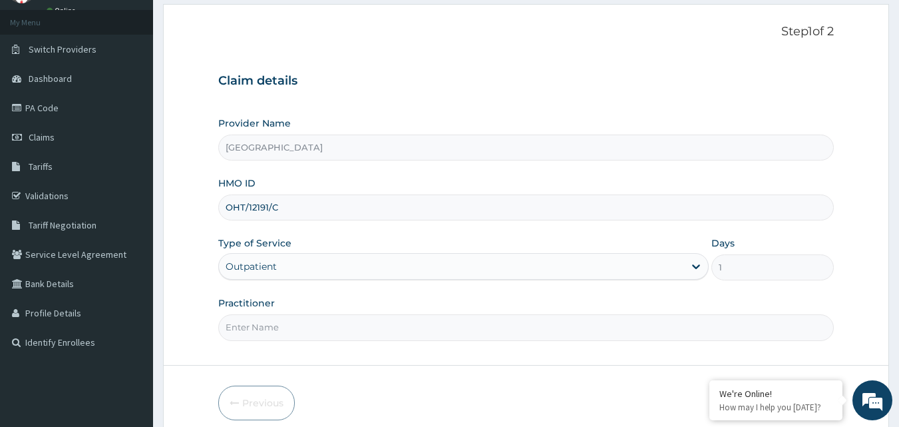
scroll to position [124, 0]
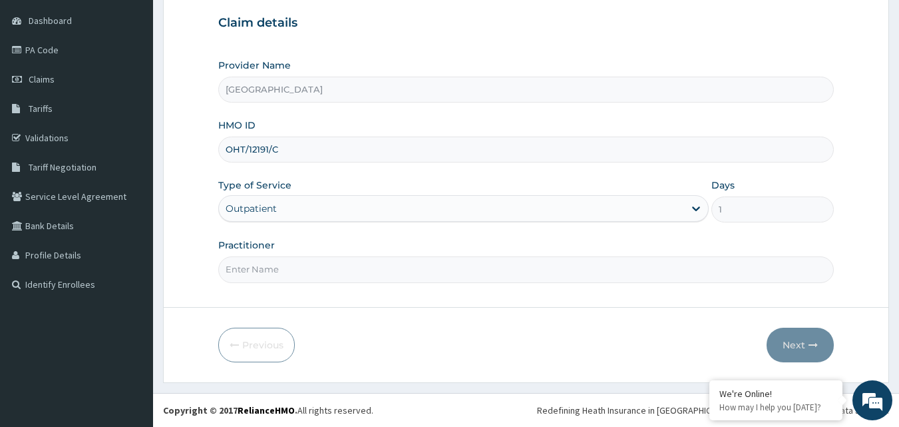
click at [365, 271] on input "Practitioner" at bounding box center [526, 269] width 616 height 26
type input "DR SHITTU"
click at [785, 335] on button "Next" at bounding box center [800, 344] width 67 height 35
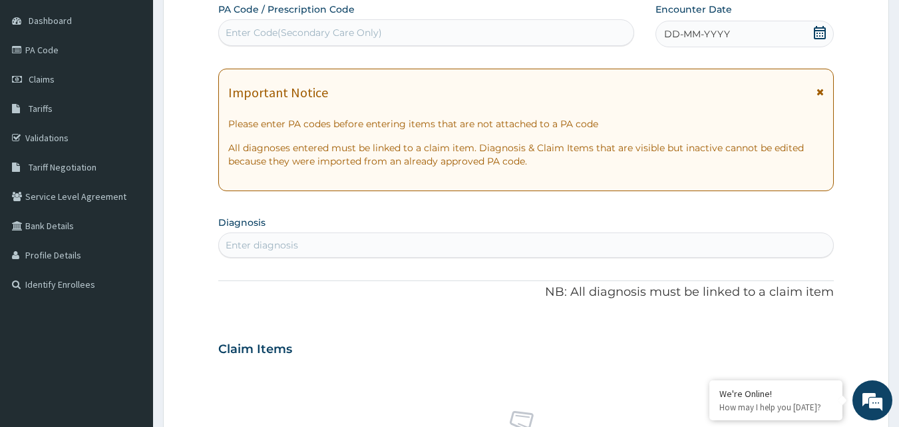
click at [822, 28] on icon at bounding box center [820, 32] width 12 height 13
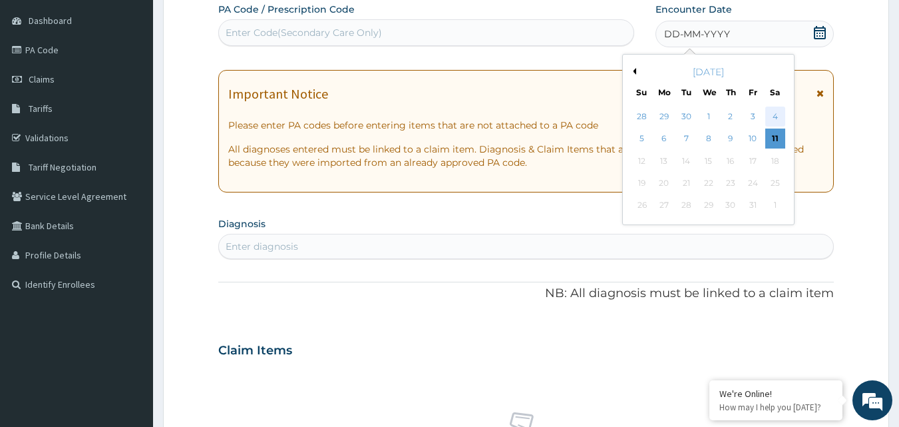
click at [772, 111] on div "4" at bounding box center [775, 116] width 20 height 20
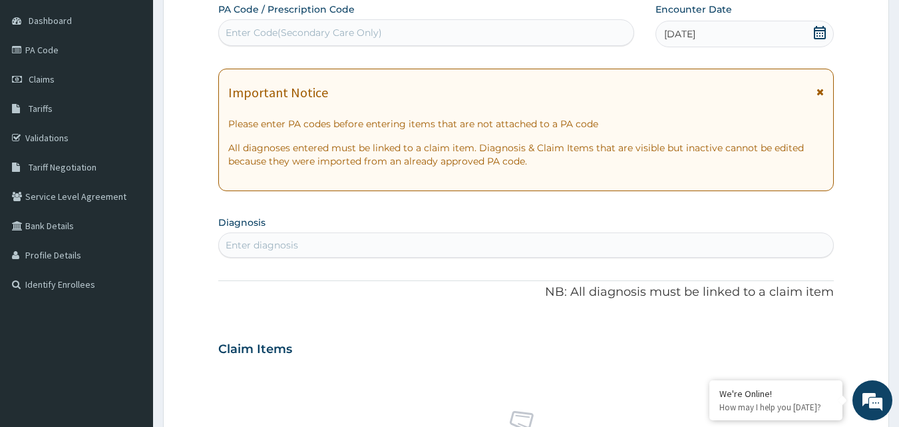
click at [277, 243] on div "Enter diagnosis" at bounding box center [262, 244] width 73 height 13
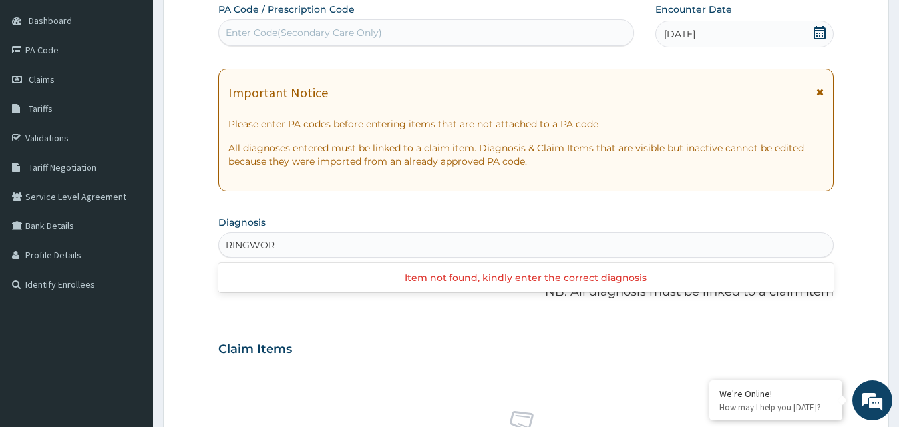
type input "RINGWORM"
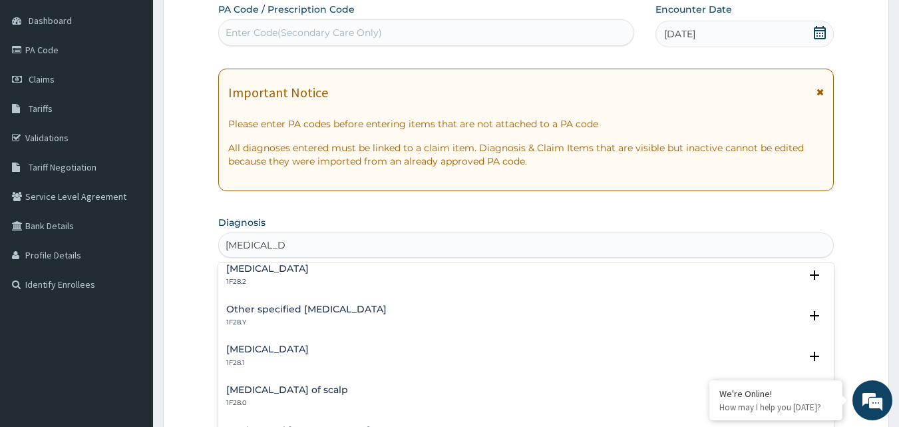
scroll to position [0, 0]
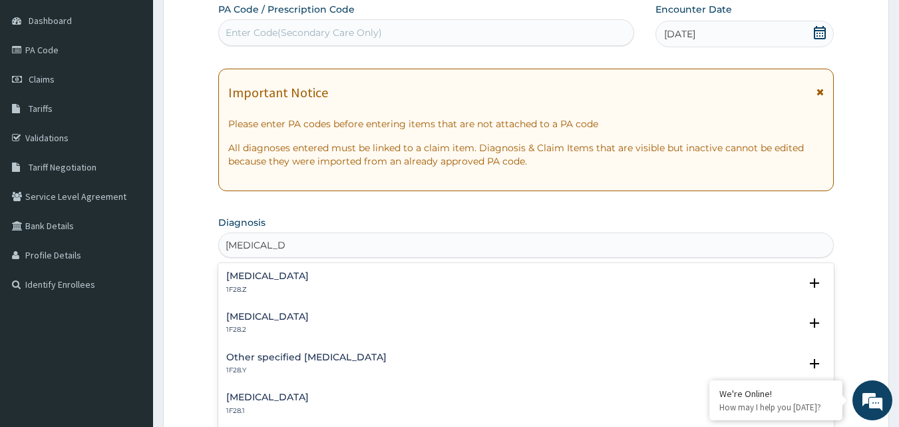
click at [309, 275] on h4 "Dermatophytosis, unspecified" at bounding box center [267, 276] width 83 height 10
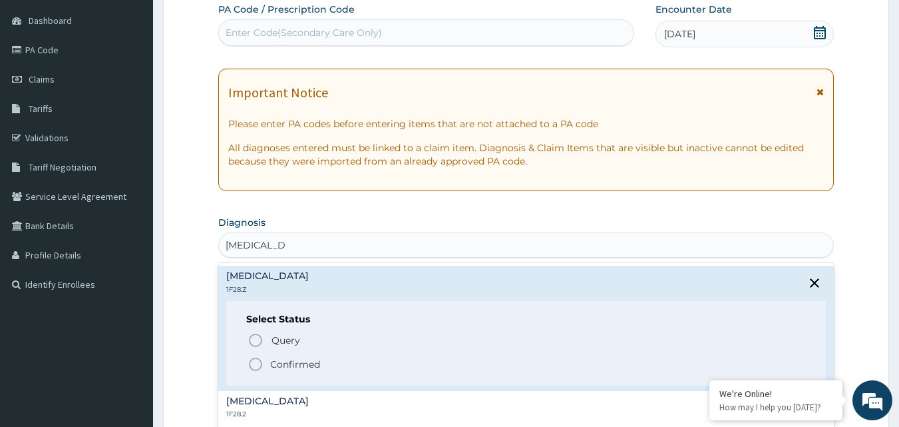
click at [252, 367] on icon "status option filled" at bounding box center [256, 364] width 16 height 16
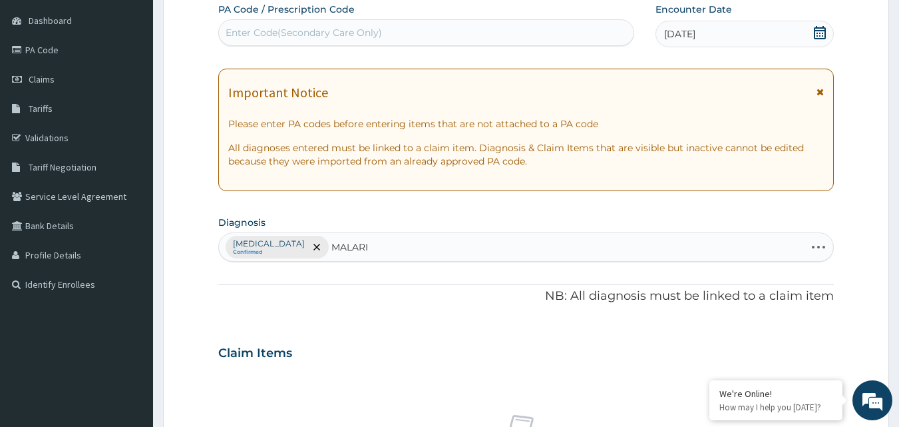
type input "MALARIA"
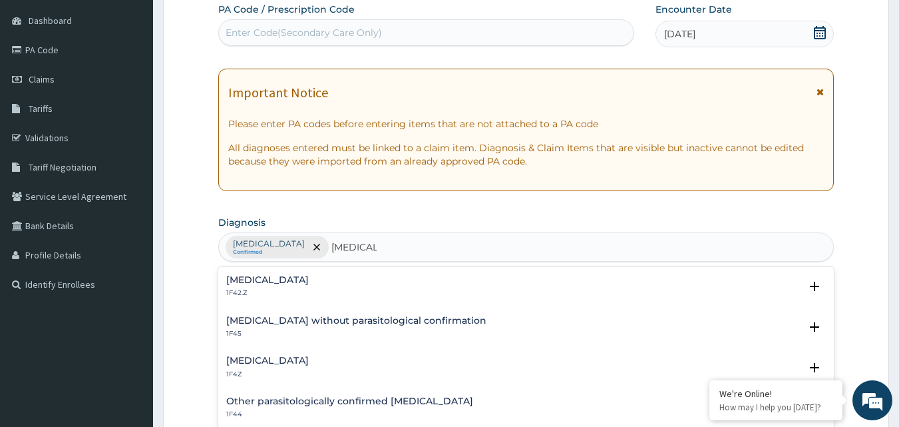
click at [284, 359] on h4 "Malaria, unspecified" at bounding box center [267, 360] width 83 height 10
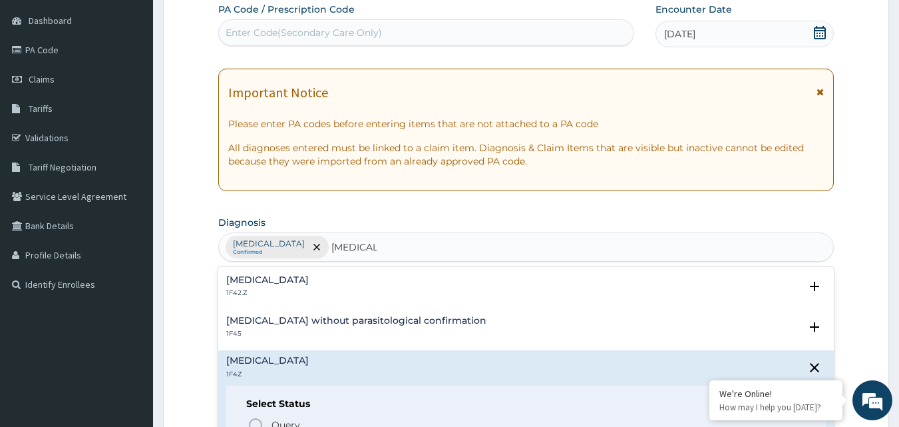
scroll to position [133, 0]
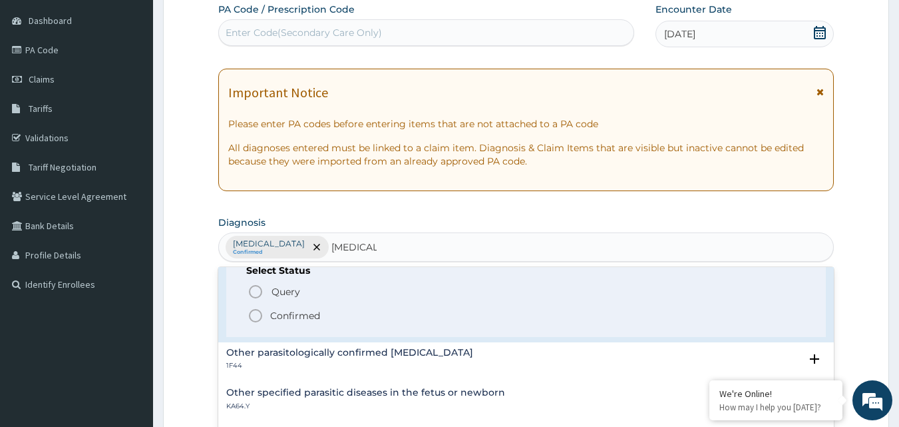
click at [252, 315] on icon "status option filled" at bounding box center [256, 315] width 16 height 16
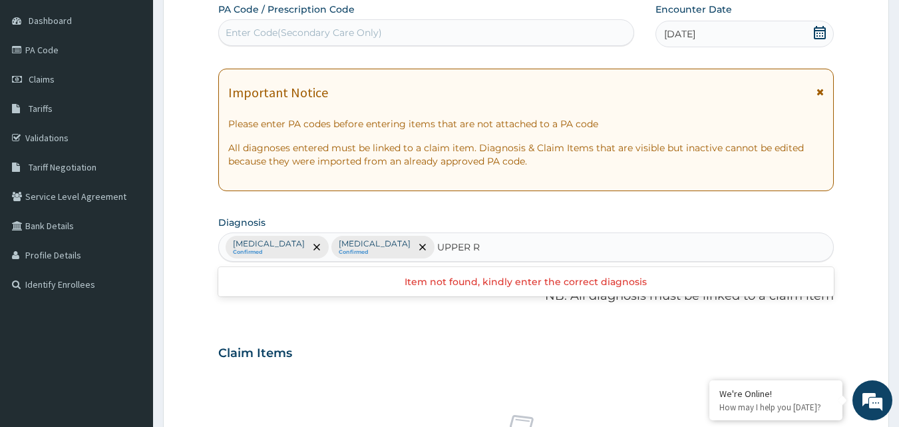
type input "UPPER"
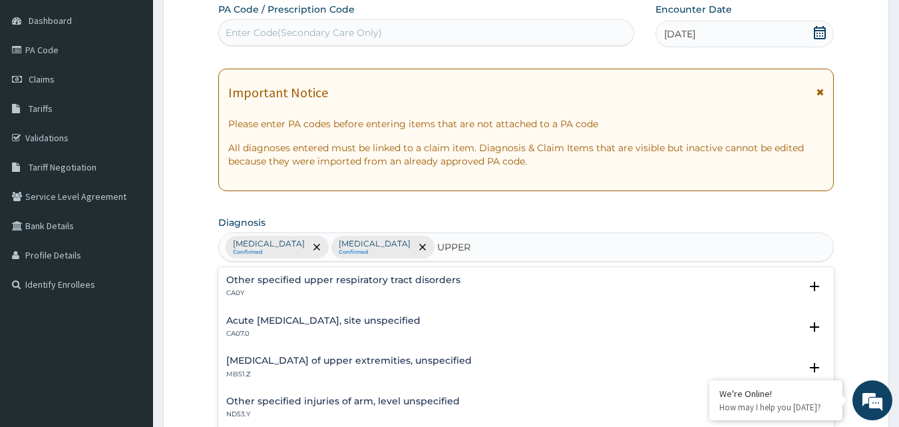
click at [421, 319] on h4 "Acute upper respiratory infection, site unspecified" at bounding box center [323, 320] width 194 height 10
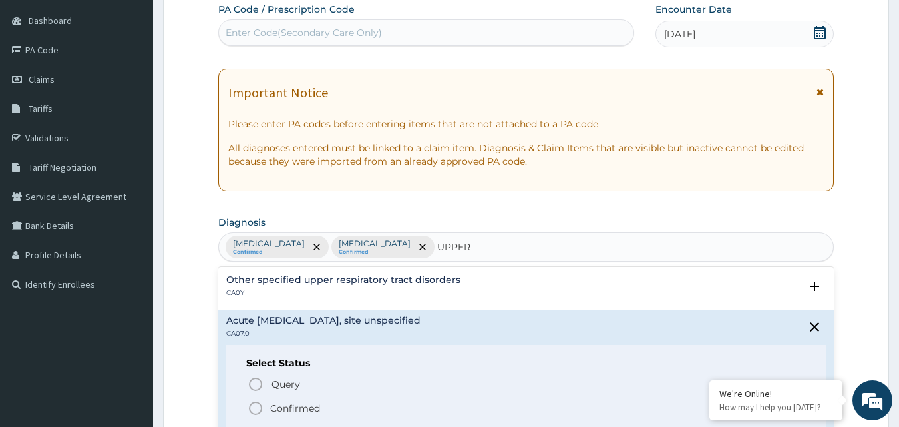
click at [257, 404] on icon "status option filled" at bounding box center [256, 408] width 16 height 16
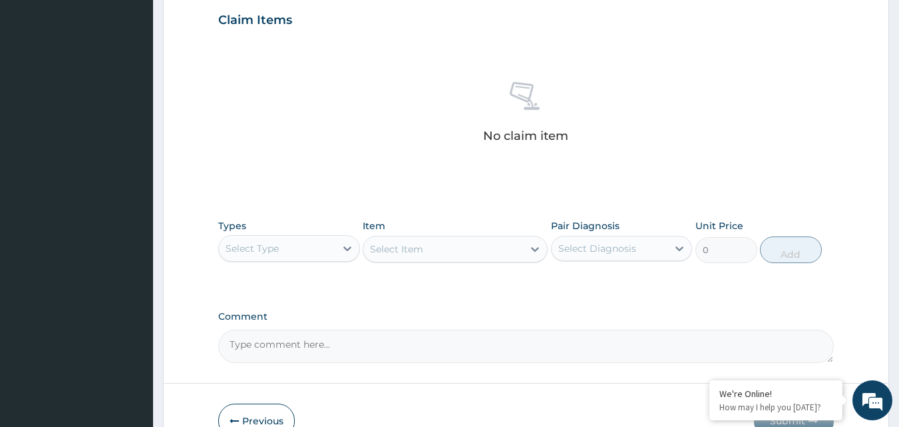
scroll to position [533, 0]
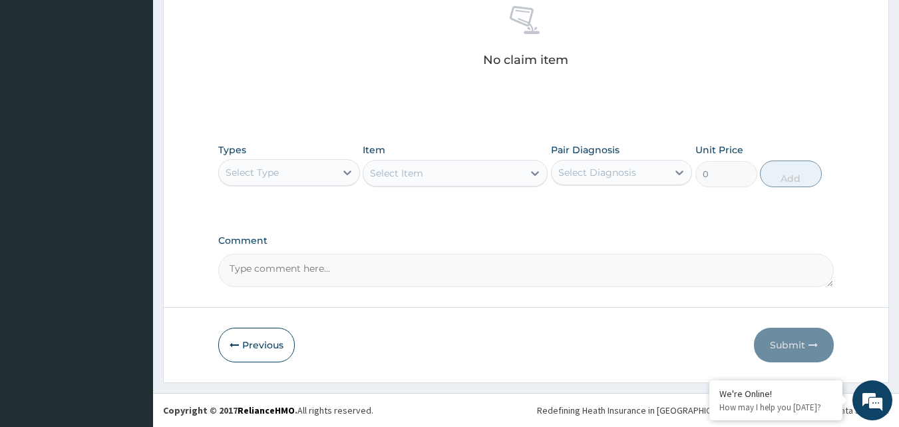
click at [320, 176] on div "Select Type" at bounding box center [277, 172] width 116 height 21
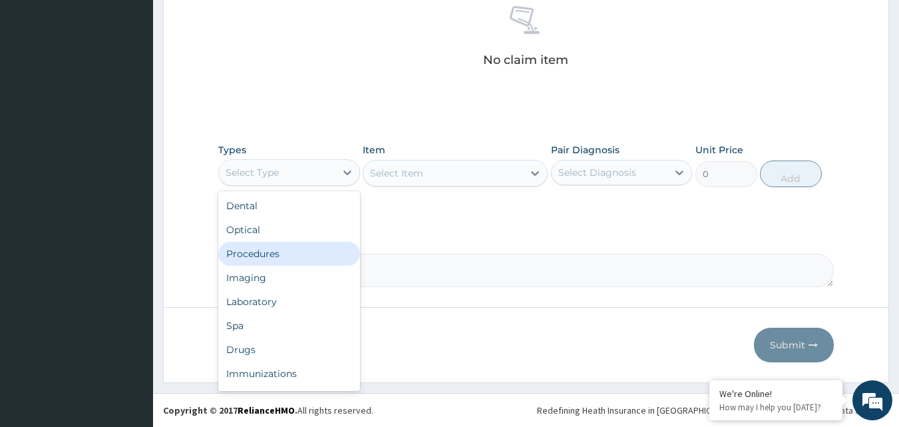
click at [279, 249] on div "Procedures" at bounding box center [289, 254] width 142 height 24
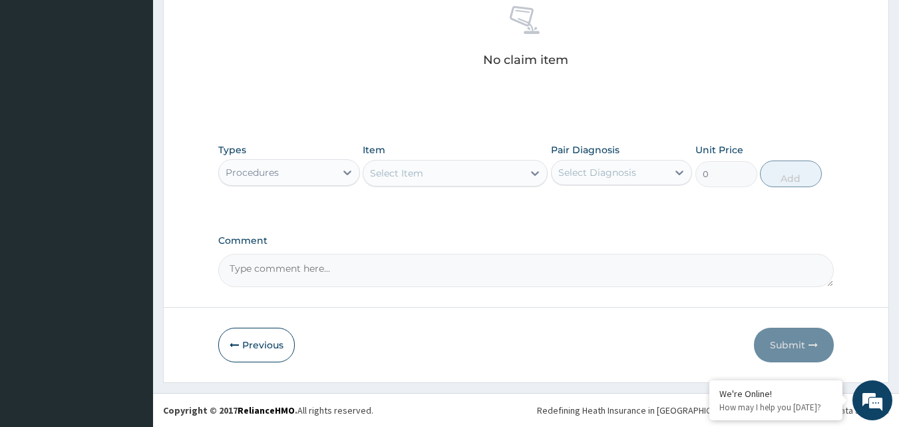
click at [510, 174] on div "Select Item" at bounding box center [443, 172] width 160 height 21
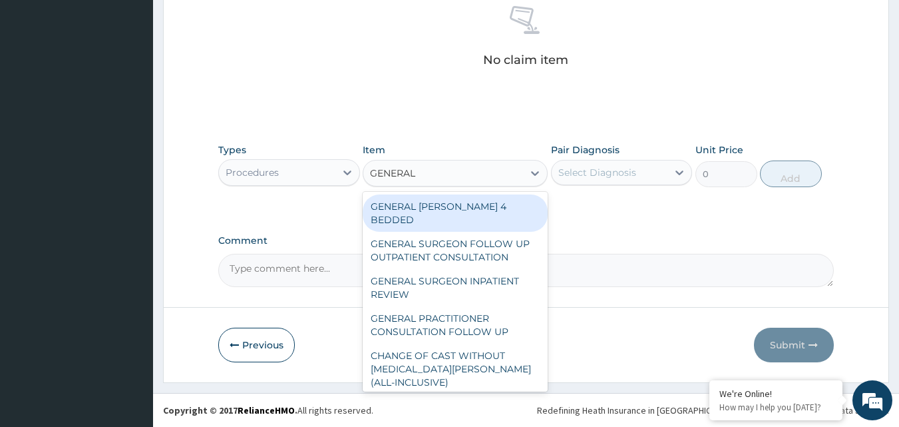
type input "GENERAL P"
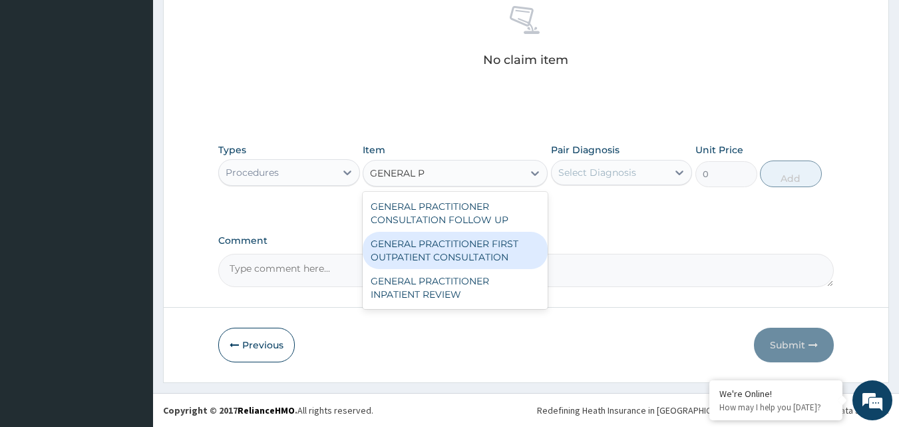
click at [474, 248] on div "GENERAL PRACTITIONER FIRST OUTPATIENT CONSULTATION" at bounding box center [455, 250] width 185 height 37
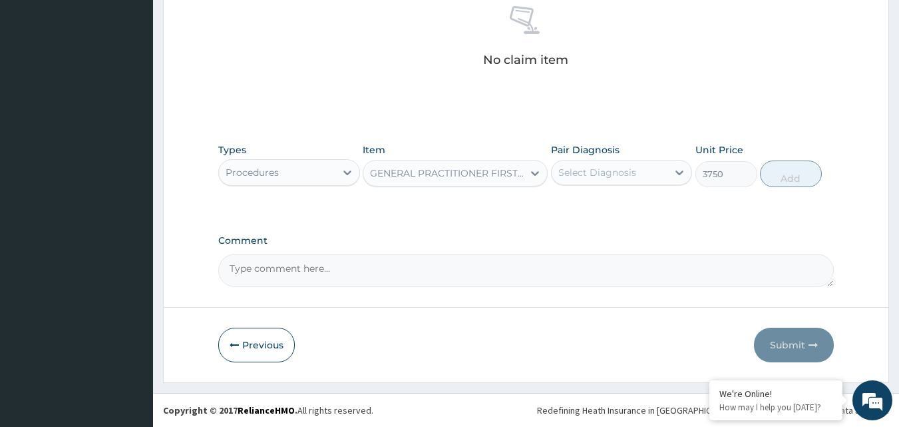
click at [323, 174] on div "Procedures" at bounding box center [277, 172] width 116 height 21
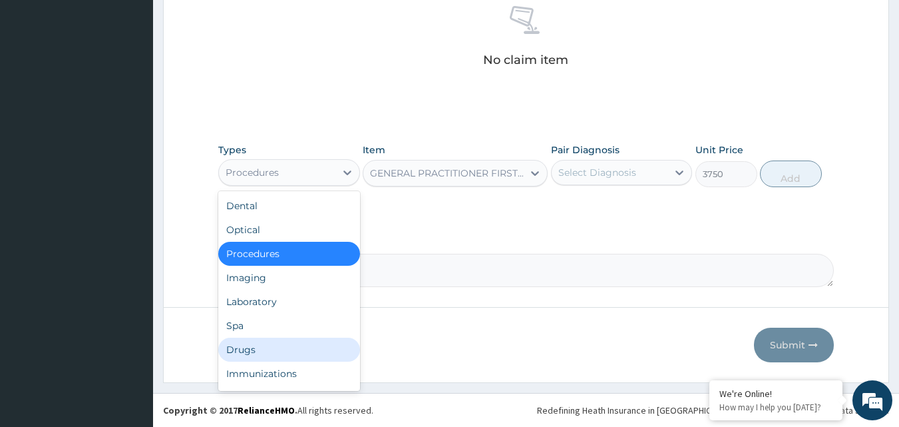
click at [269, 352] on div "Drugs" at bounding box center [289, 349] width 142 height 24
type input "0"
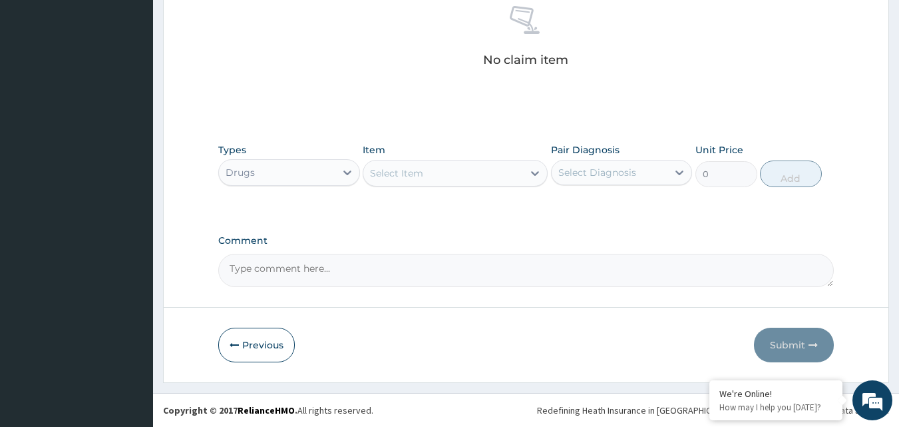
click at [480, 171] on div "Select Item" at bounding box center [443, 172] width 160 height 21
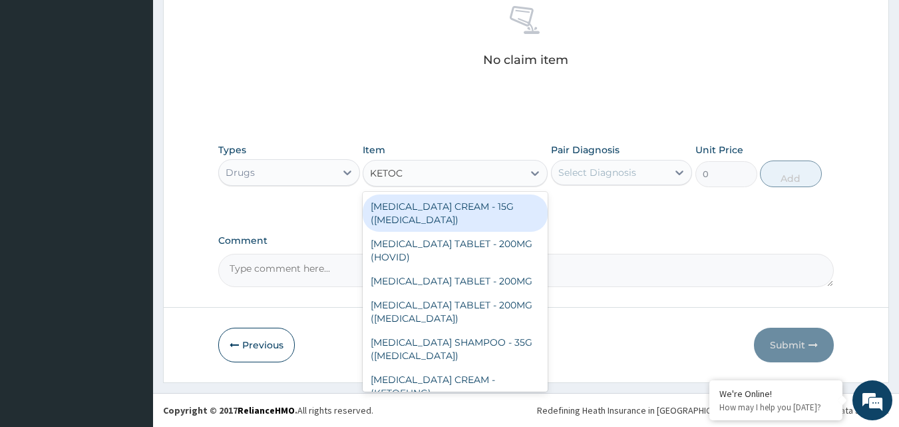
type input "KETOCO"
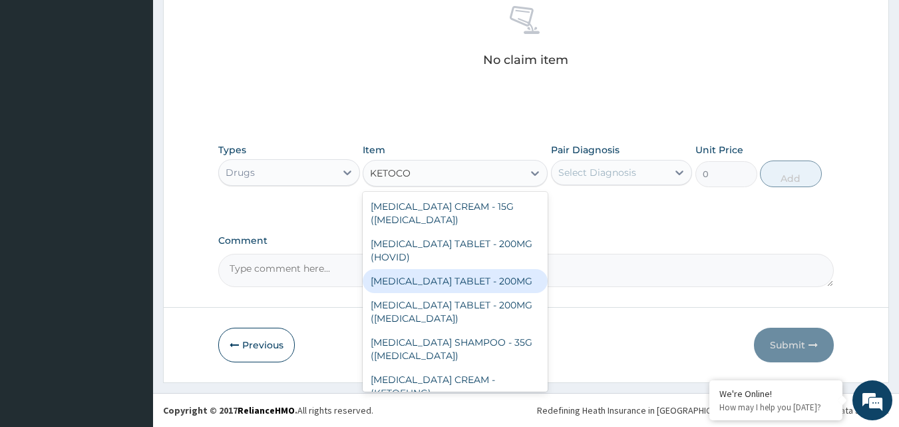
scroll to position [29, 0]
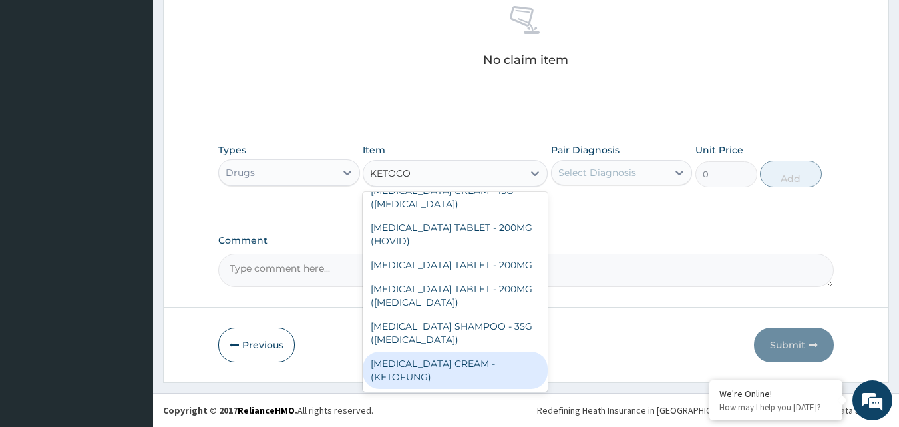
click at [423, 365] on div "KETOCONAZOLE CREAM - (KETOFUNG)" at bounding box center [455, 369] width 185 height 37
type input "1680"
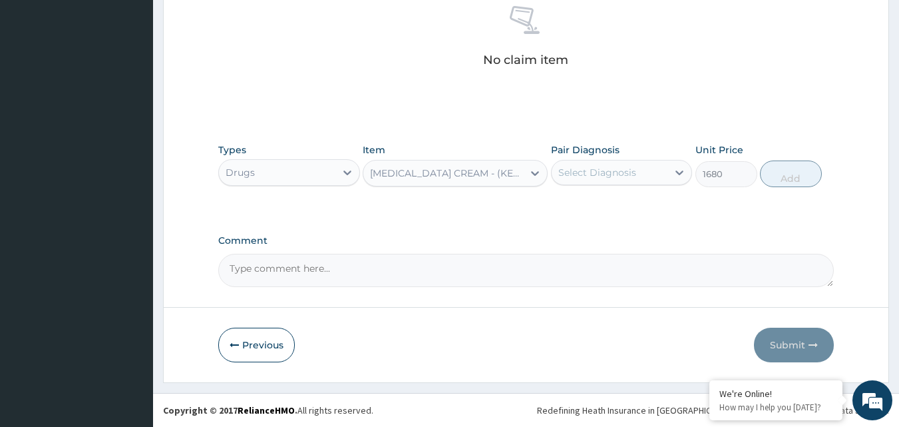
click at [616, 168] on div "Select Diagnosis" at bounding box center [597, 172] width 78 height 13
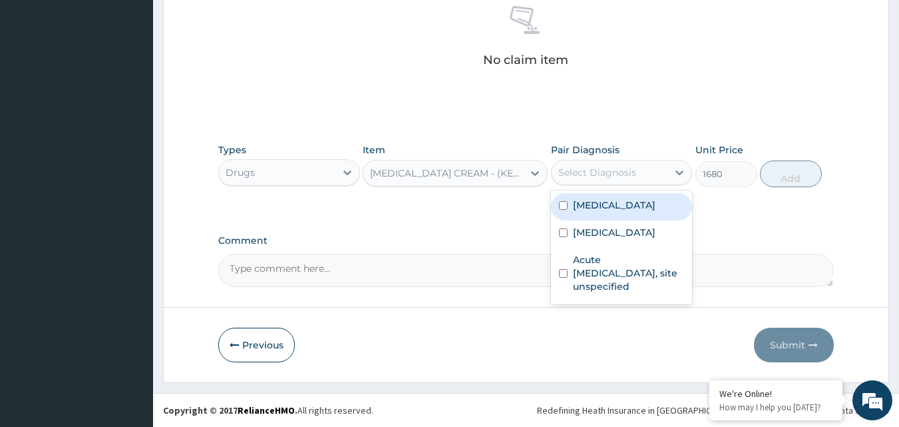
click at [609, 210] on label "Dermatophytosis, unspecified" at bounding box center [614, 204] width 83 height 13
checkbox input "true"
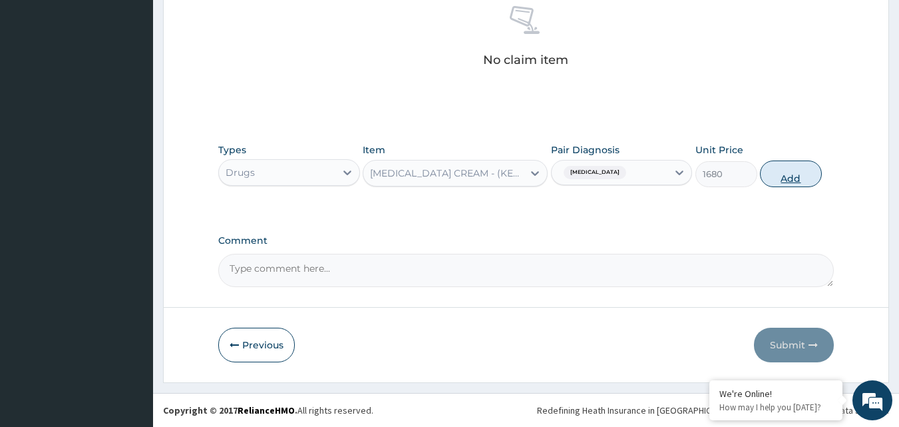
click at [788, 183] on button "Add" at bounding box center [791, 173] width 62 height 27
type input "0"
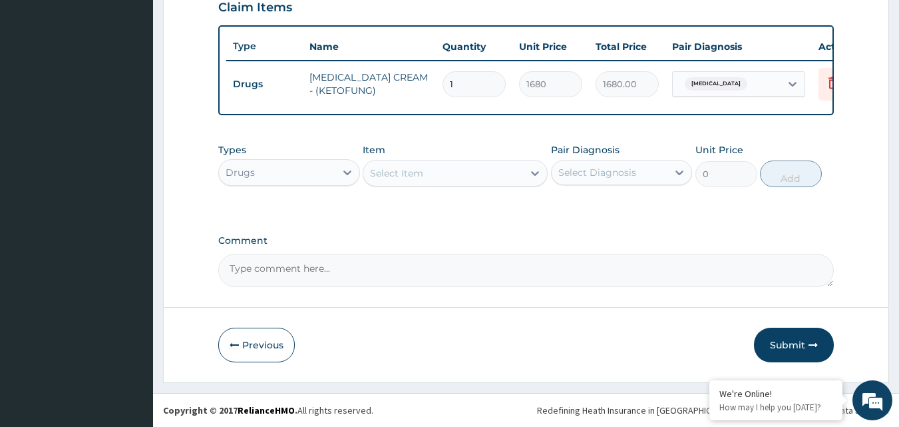
scroll to position [480, 0]
click at [486, 176] on div "Select Item" at bounding box center [443, 172] width 160 height 21
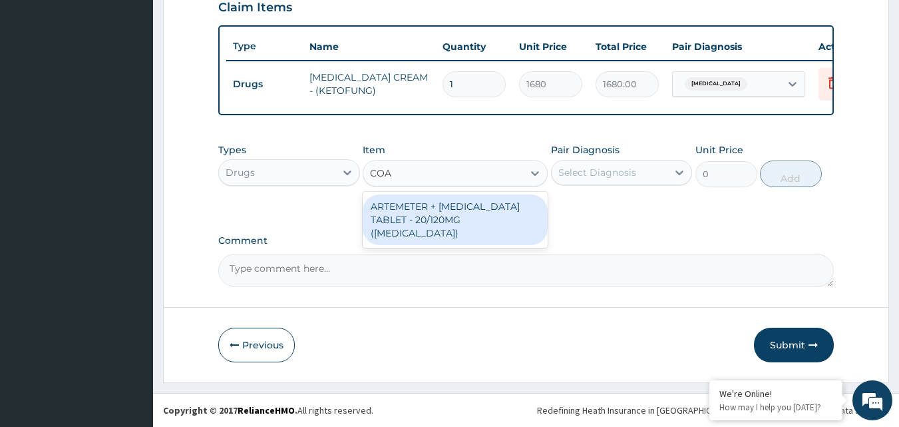
type input "COAR"
click at [478, 208] on div "ARTEMETER + LUMEFANTRINE TABLET - 20/120MG (COARTEM)" at bounding box center [455, 219] width 185 height 51
type input "210"
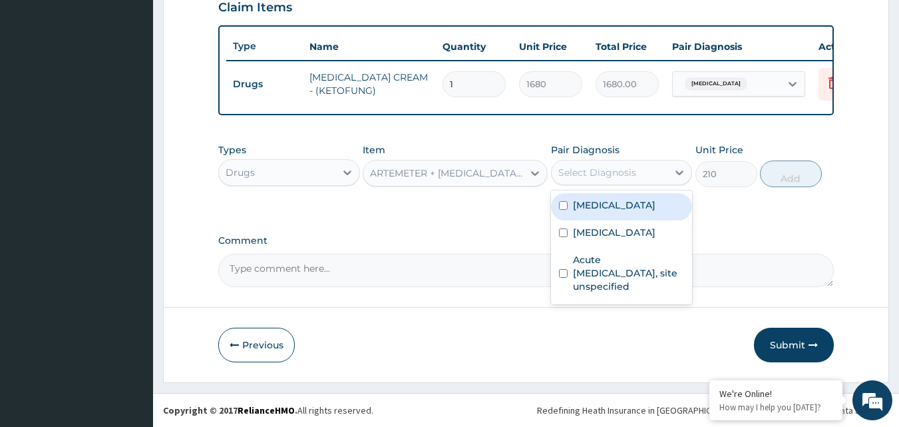
click at [603, 170] on div "Select Diagnosis" at bounding box center [597, 172] width 78 height 13
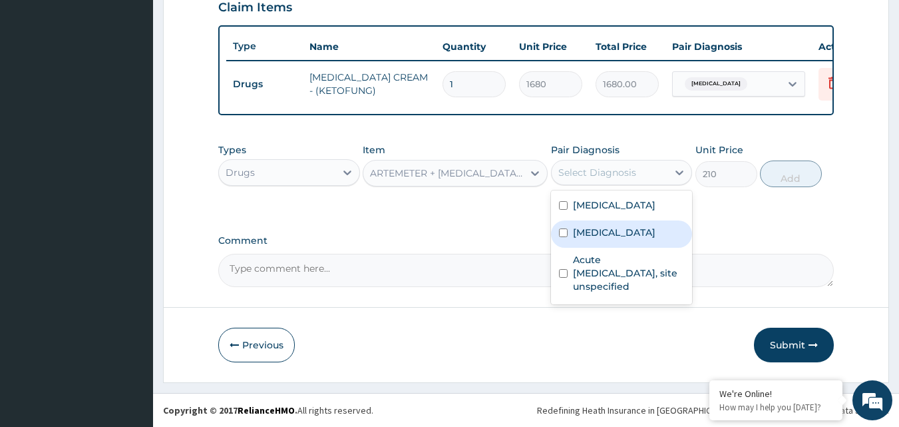
click at [617, 239] on label "Malaria, unspecified" at bounding box center [614, 232] width 83 height 13
checkbox input "true"
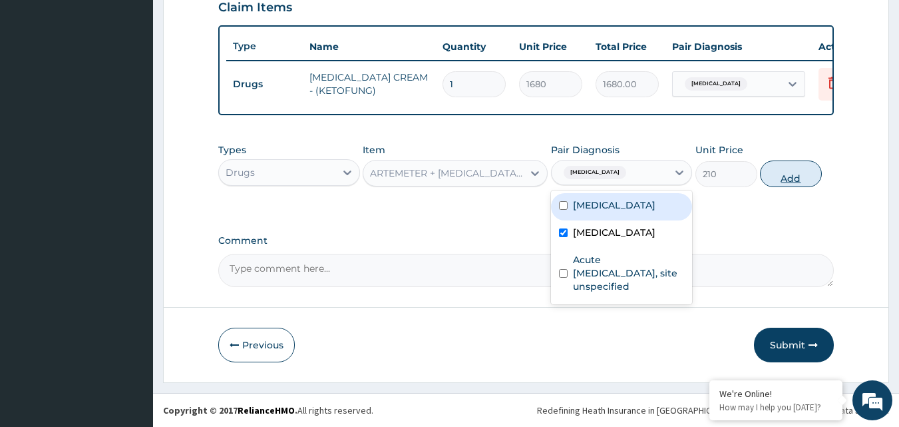
click at [777, 181] on button "Add" at bounding box center [791, 173] width 62 height 27
type input "0"
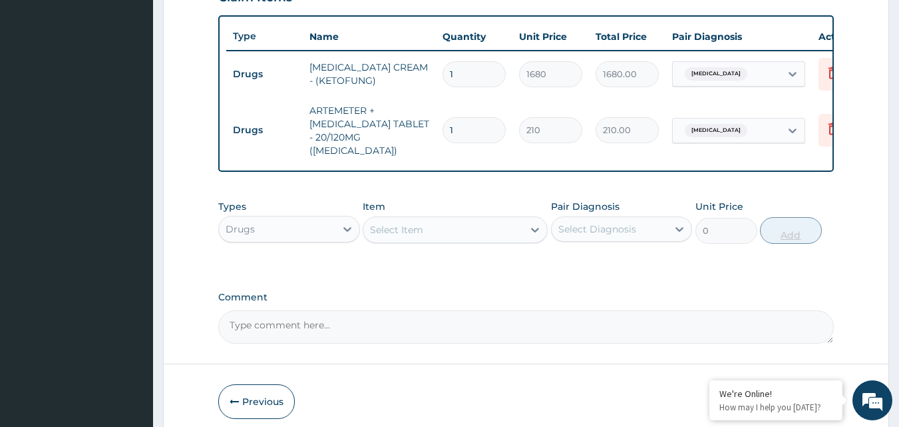
type input "12"
type input "2520.00"
type input "12"
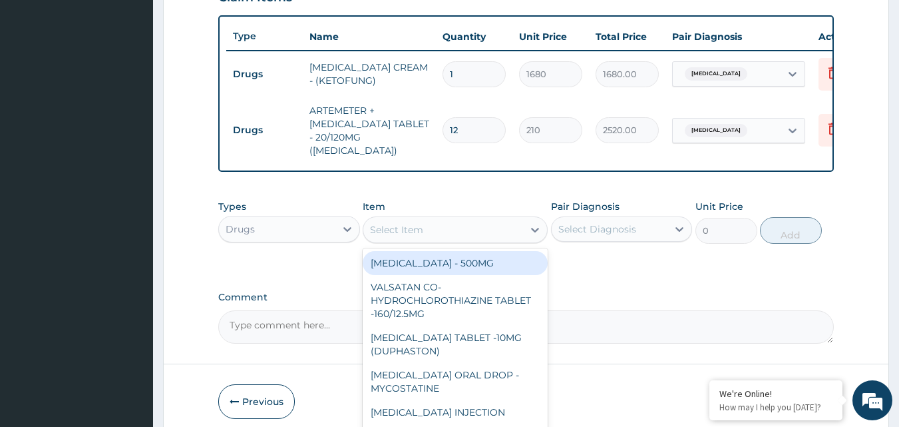
click at [514, 221] on div "Select Item" at bounding box center [443, 229] width 160 height 21
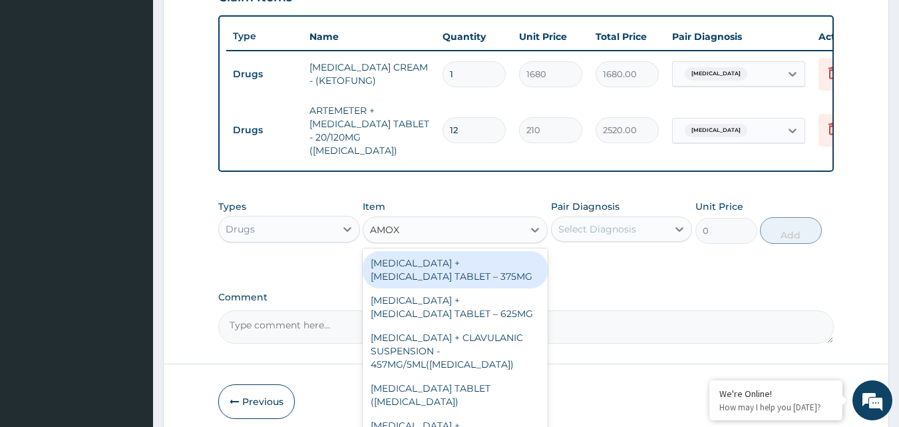
type input "AMOXI"
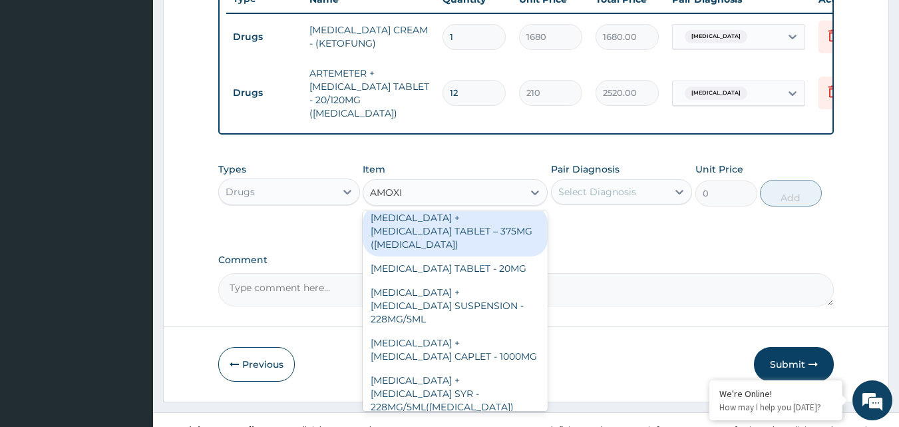
scroll to position [533, 0]
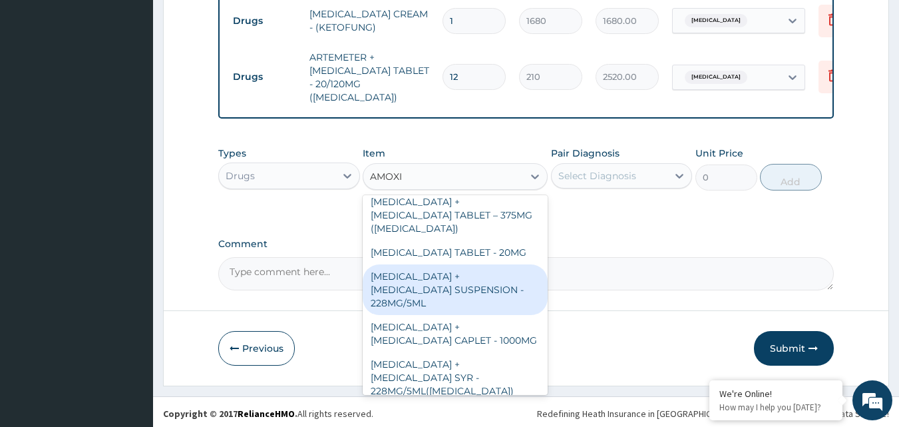
click at [459, 281] on div "AMOXICILLIN + CLAVULANIC ACID SUSPENSION - 228MG/5ML" at bounding box center [455, 289] width 185 height 51
type input "2800"
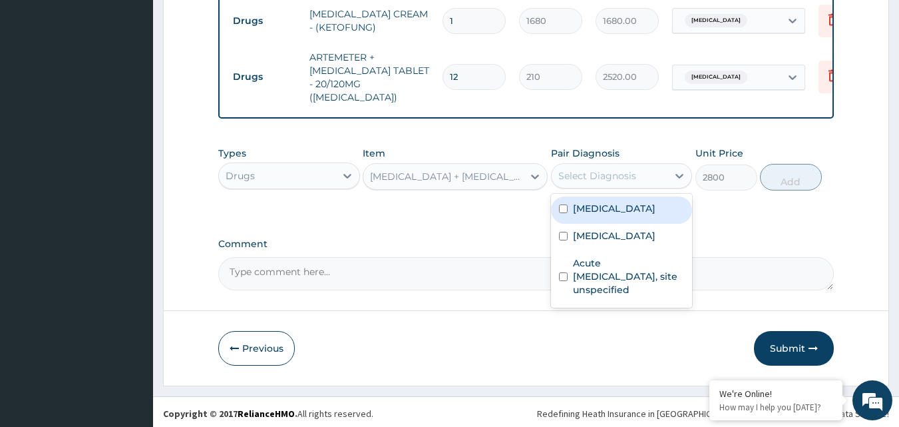
click at [653, 168] on div "Select Diagnosis" at bounding box center [610, 175] width 116 height 21
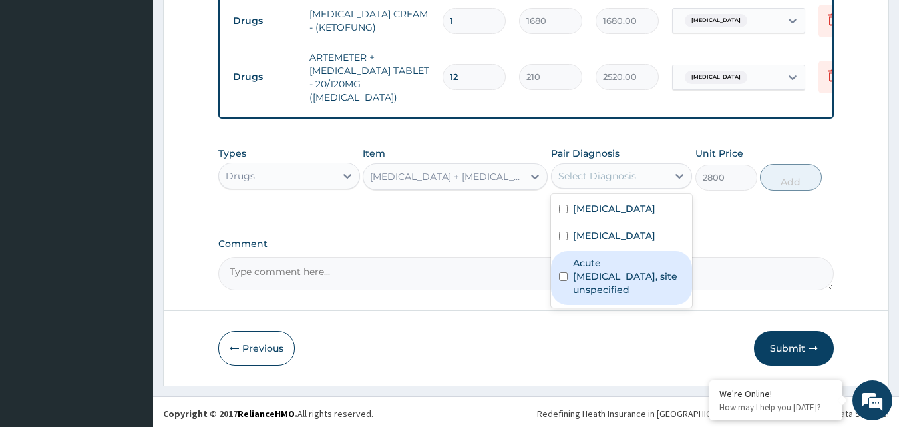
click at [604, 277] on label "Acute upper respiratory infection, site unspecified" at bounding box center [629, 276] width 112 height 40
checkbox input "true"
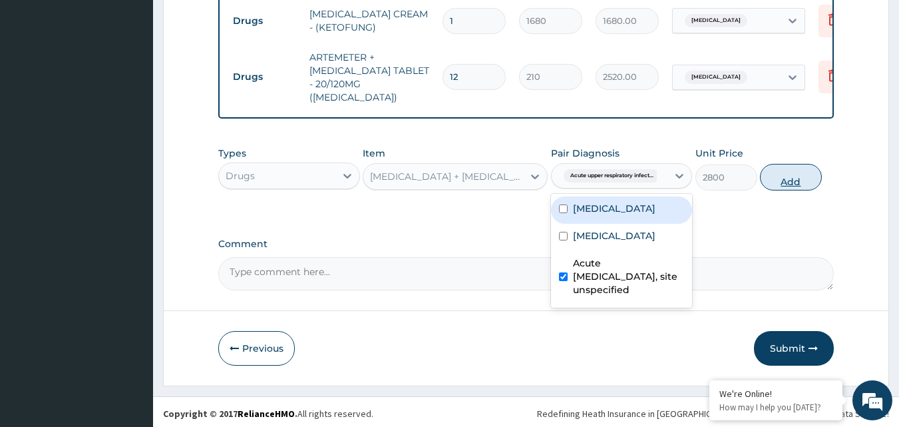
click at [795, 172] on button "Add" at bounding box center [791, 177] width 62 height 27
type input "0"
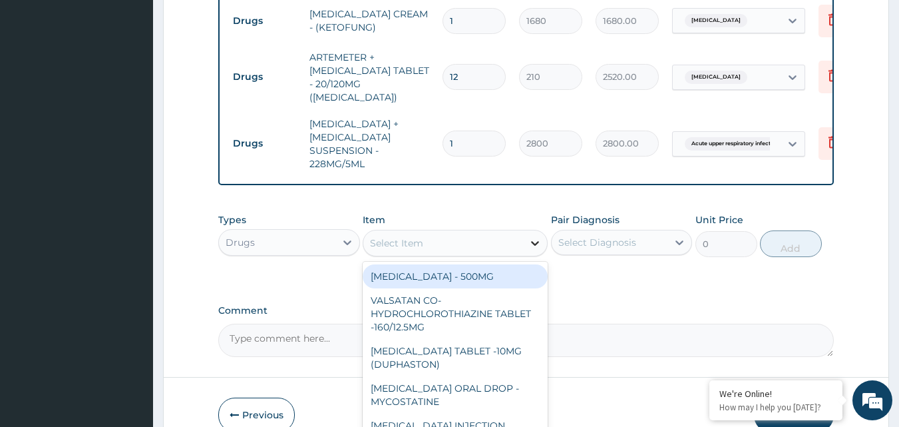
click at [530, 232] on div at bounding box center [535, 243] width 24 height 24
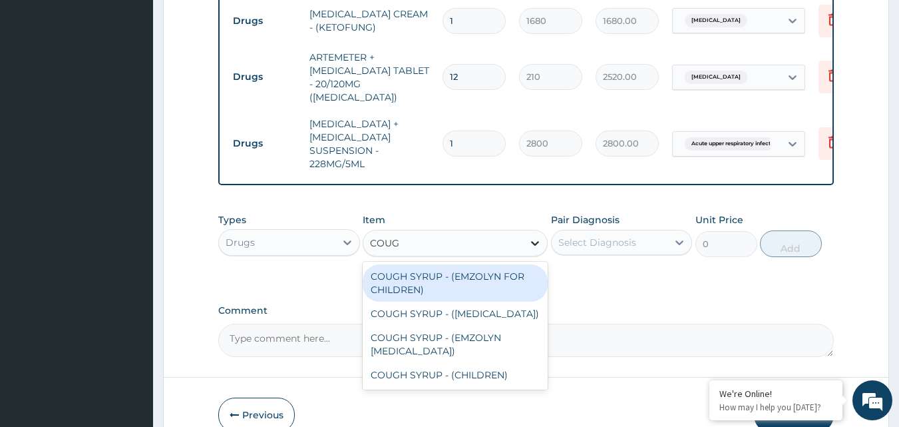
type input "COUGH"
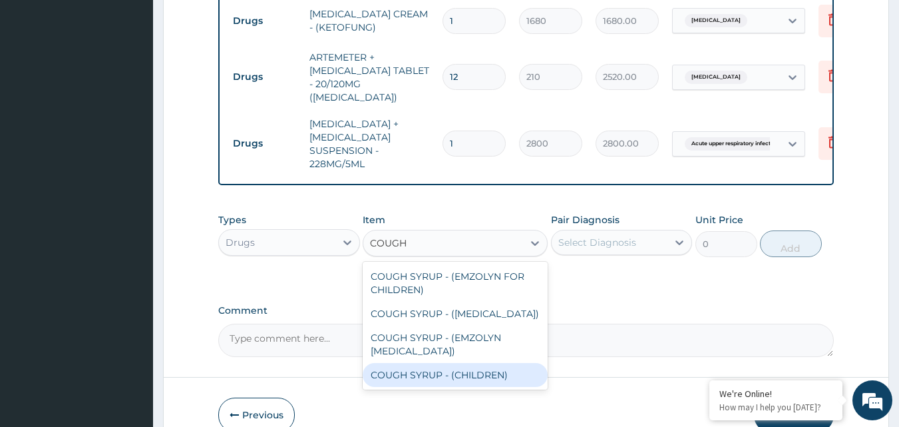
click at [439, 363] on div "COUGH SYRUP - (CHILDREN)" at bounding box center [455, 375] width 185 height 24
type input "1120"
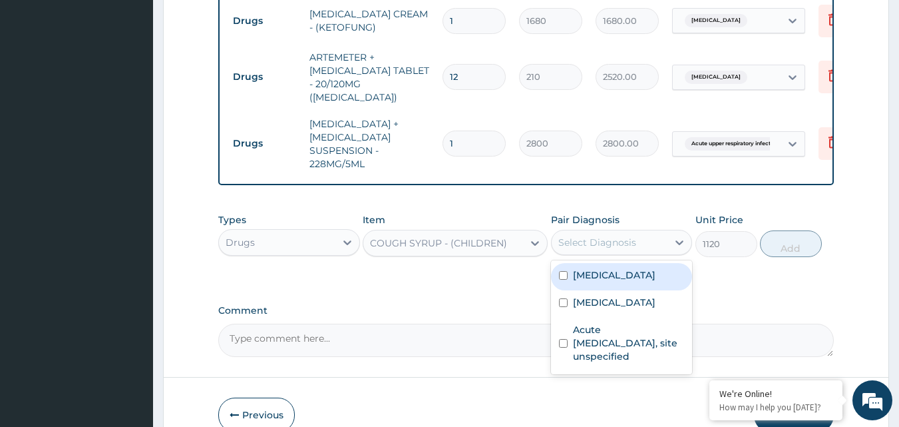
click at [639, 243] on div "Select Diagnosis" at bounding box center [610, 242] width 116 height 21
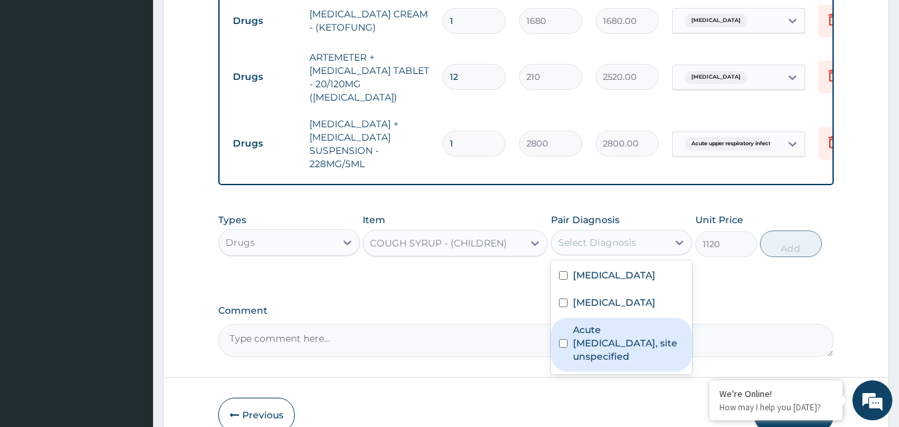
click at [590, 342] on label "Acute upper respiratory infection, site unspecified" at bounding box center [629, 343] width 112 height 40
checkbox input "true"
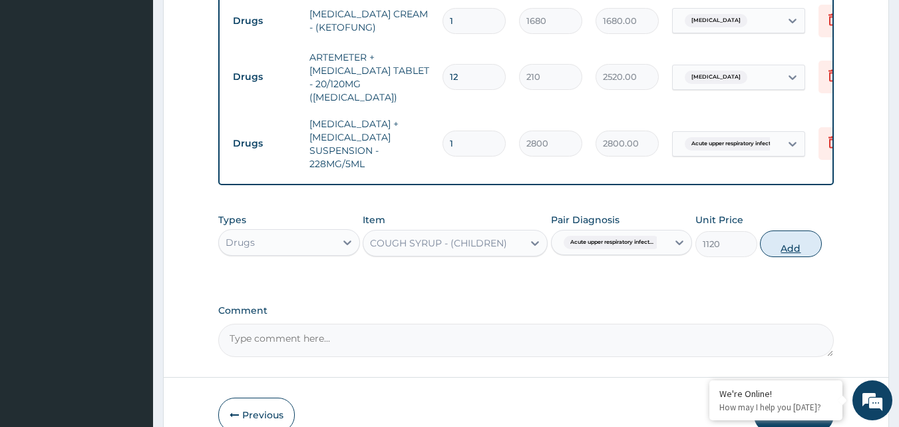
click at [788, 241] on button "Add" at bounding box center [791, 243] width 62 height 27
type input "0"
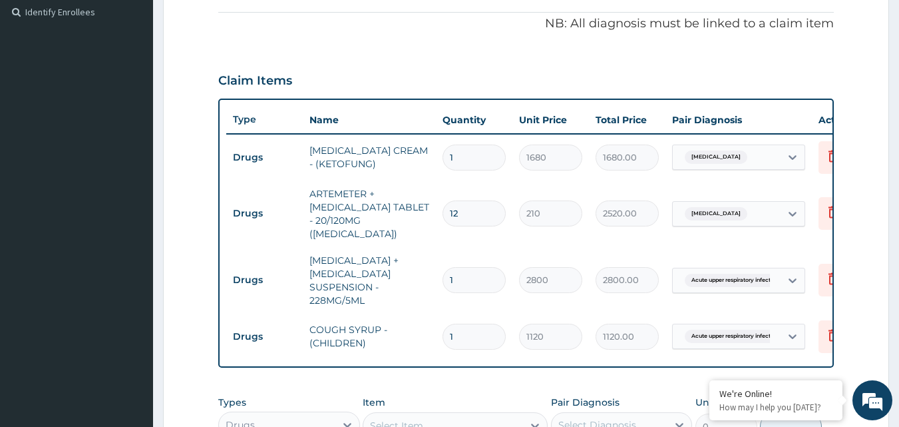
scroll to position [512, 0]
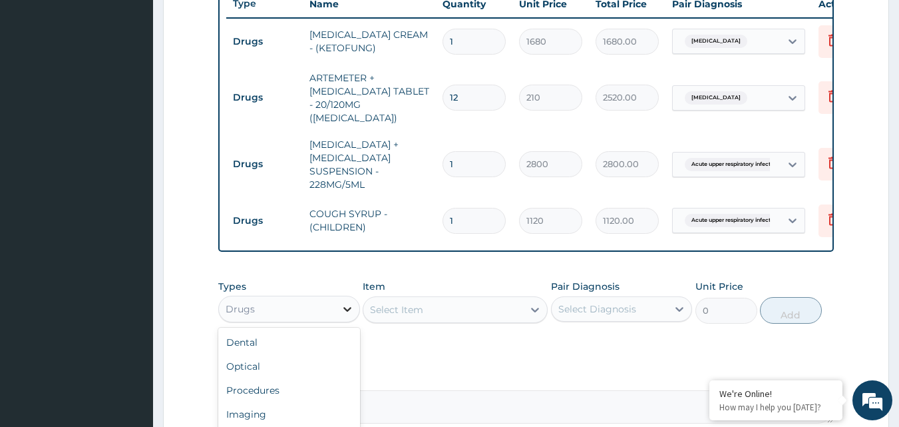
click at [347, 302] on icon at bounding box center [347, 308] width 13 height 13
click at [290, 383] on div "Procedures" at bounding box center [289, 390] width 142 height 24
click at [522, 307] on div "Select Item" at bounding box center [455, 309] width 185 height 27
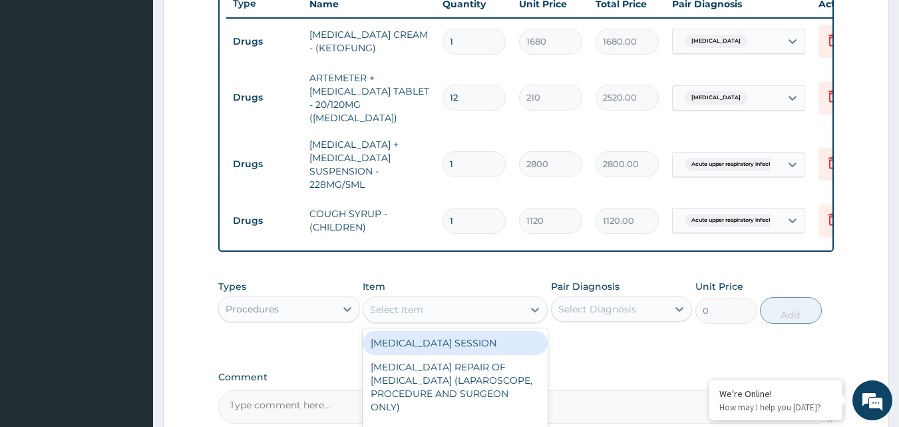
click at [522, 307] on div "Select Item" at bounding box center [443, 309] width 160 height 21
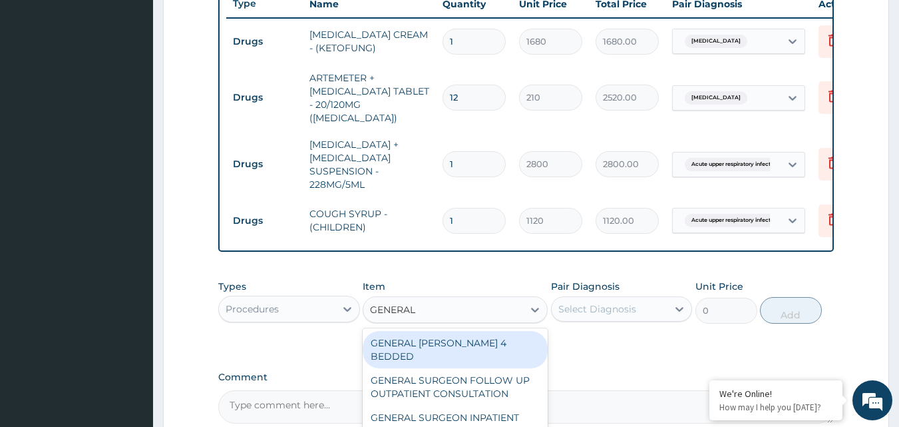
type input "GENERAL P"
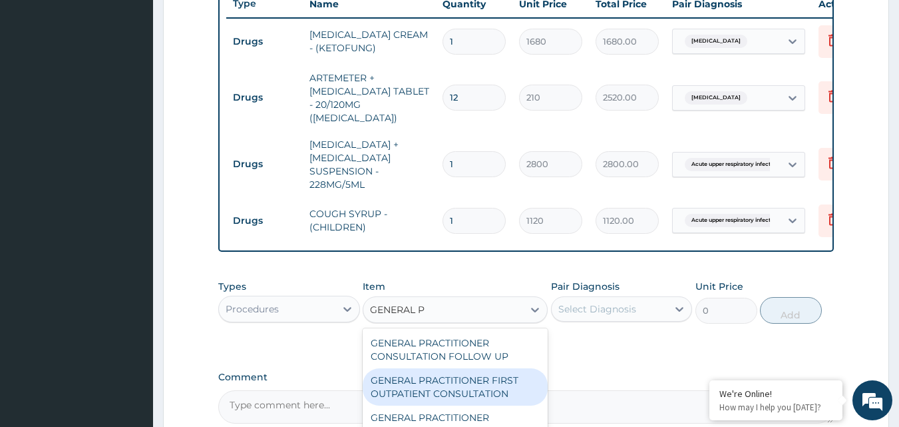
click at [492, 379] on div "GENERAL PRACTITIONER FIRST OUTPATIENT CONSULTATION" at bounding box center [455, 386] width 185 height 37
type input "3750"
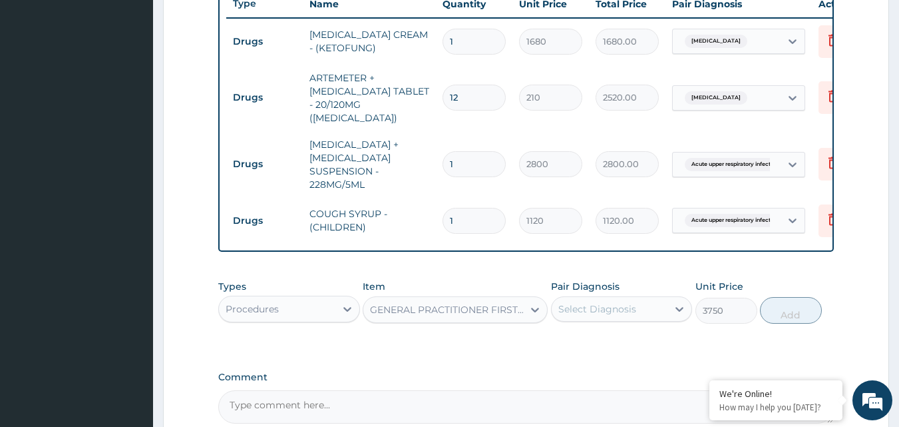
click at [623, 302] on div "Select Diagnosis" at bounding box center [597, 308] width 78 height 13
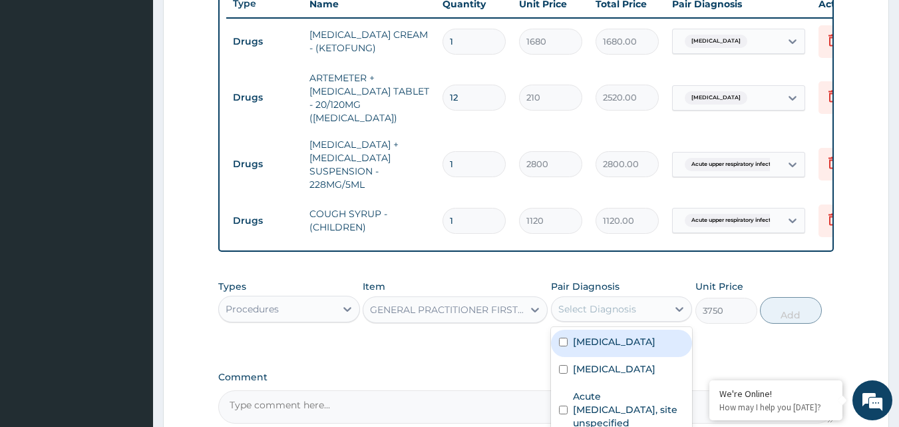
drag, startPoint x: 604, startPoint y: 336, endPoint x: 596, endPoint y: 361, distance: 26.1
click at [603, 339] on label "Dermatophytosis, unspecified" at bounding box center [614, 341] width 83 height 13
checkbox input "true"
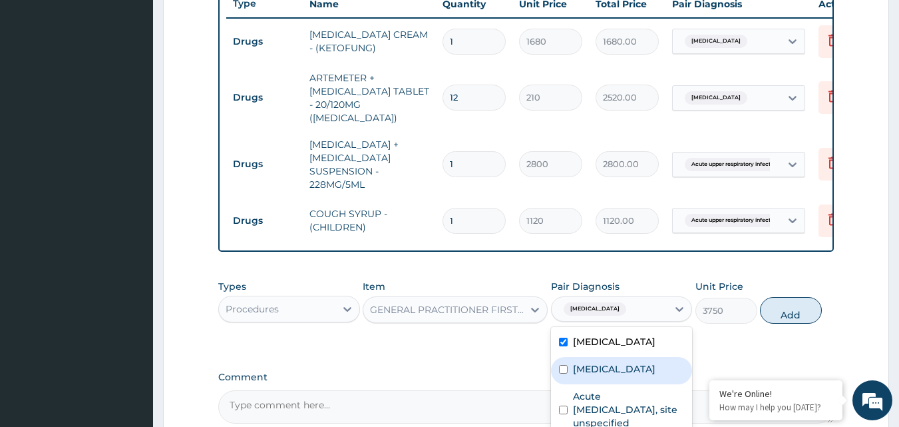
click at [593, 367] on div "Malaria, unspecified" at bounding box center [622, 370] width 142 height 27
checkbox input "true"
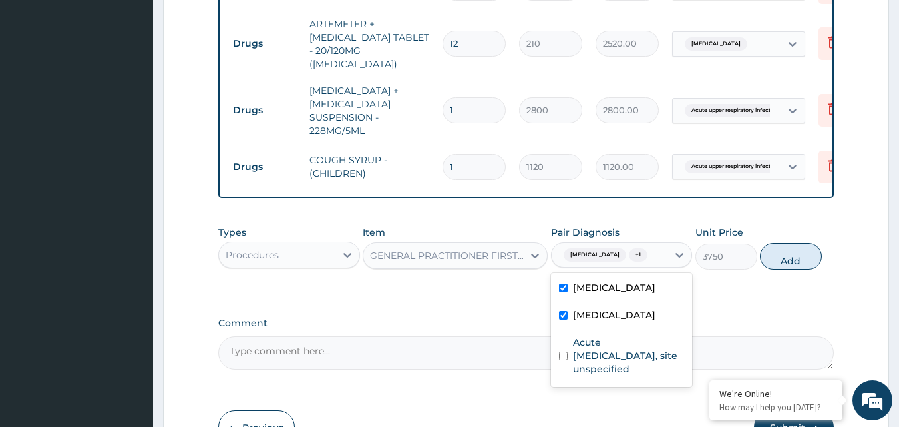
scroll to position [645, 0]
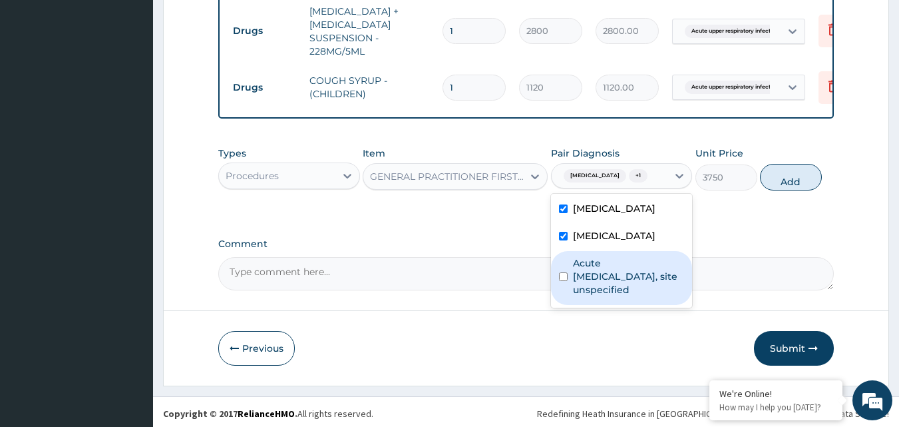
click at [600, 296] on label "Acute upper respiratory infection, site unspecified" at bounding box center [629, 276] width 112 height 40
checkbox input "true"
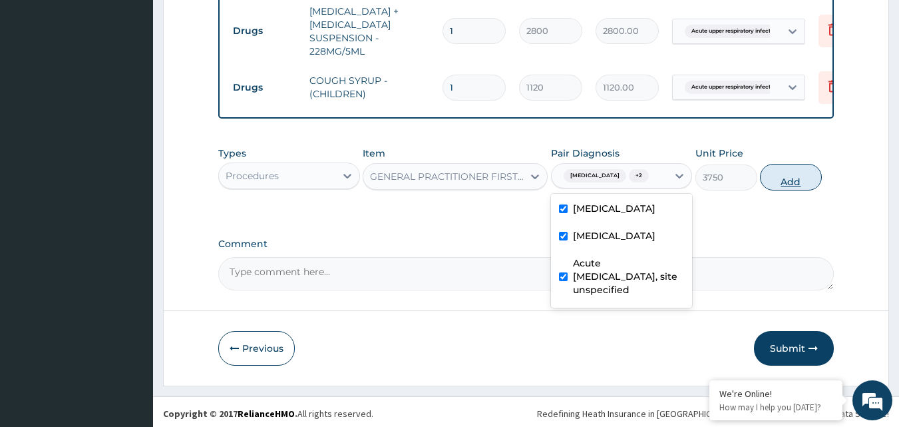
click at [794, 181] on button "Add" at bounding box center [791, 177] width 62 height 27
type input "0"
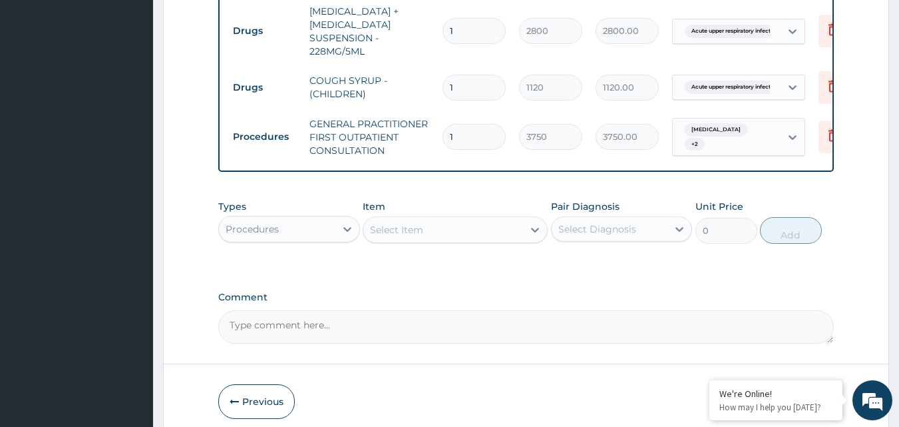
click at [476, 223] on div "Select Item" at bounding box center [443, 229] width 160 height 21
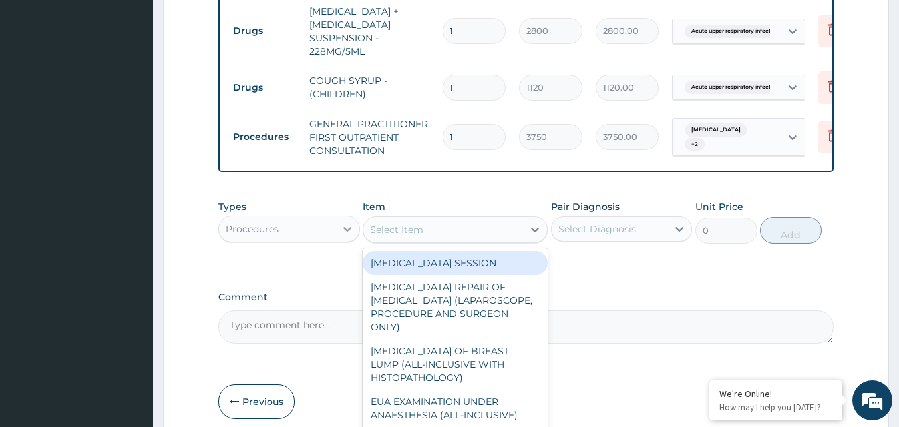
click at [338, 222] on div at bounding box center [347, 229] width 24 height 24
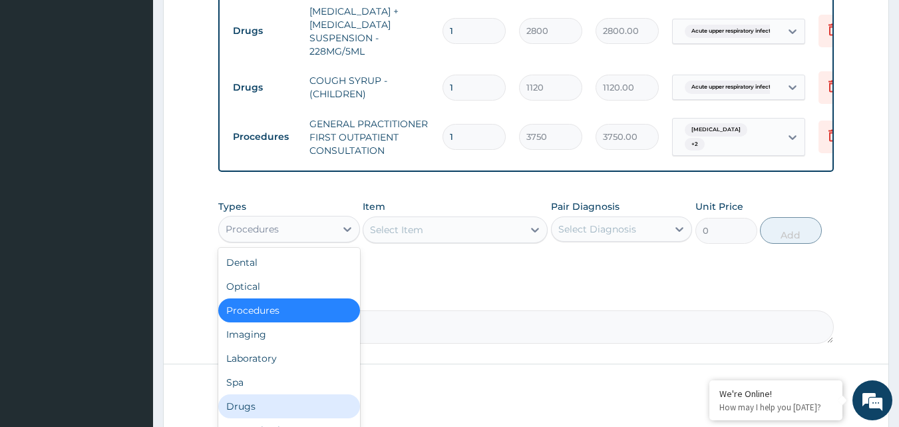
click at [261, 395] on div "Drugs" at bounding box center [289, 406] width 142 height 24
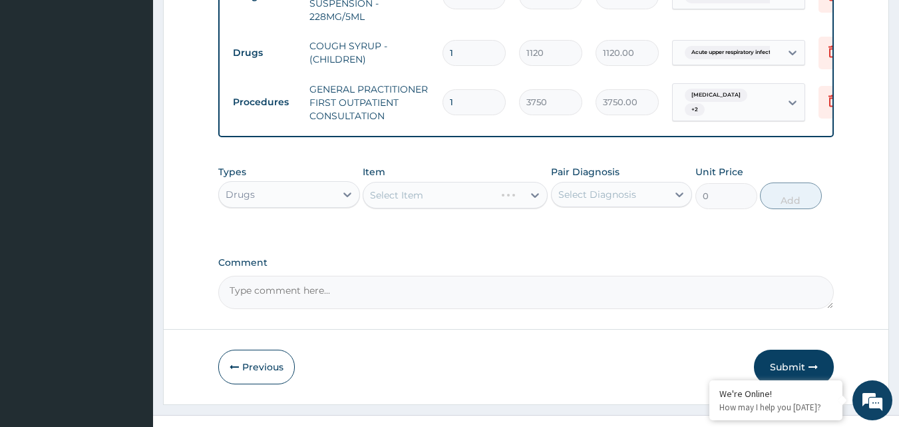
scroll to position [699, 0]
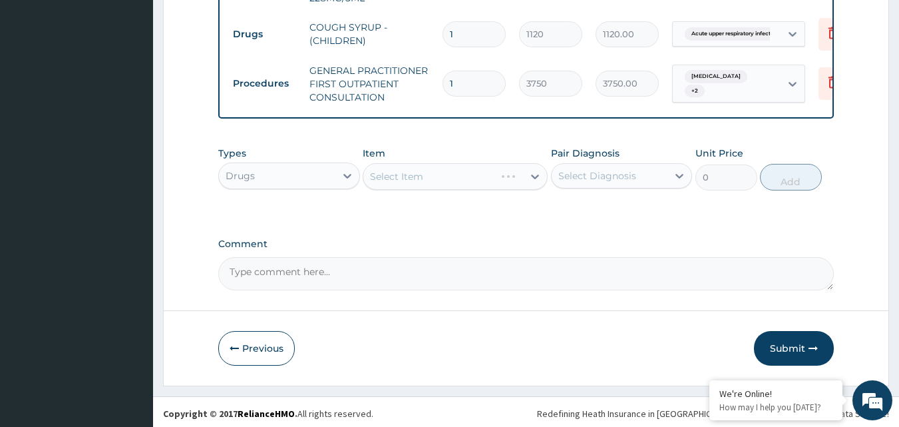
click at [532, 171] on div "Select Item" at bounding box center [455, 176] width 185 height 27
click at [532, 173] on icon at bounding box center [534, 176] width 13 height 13
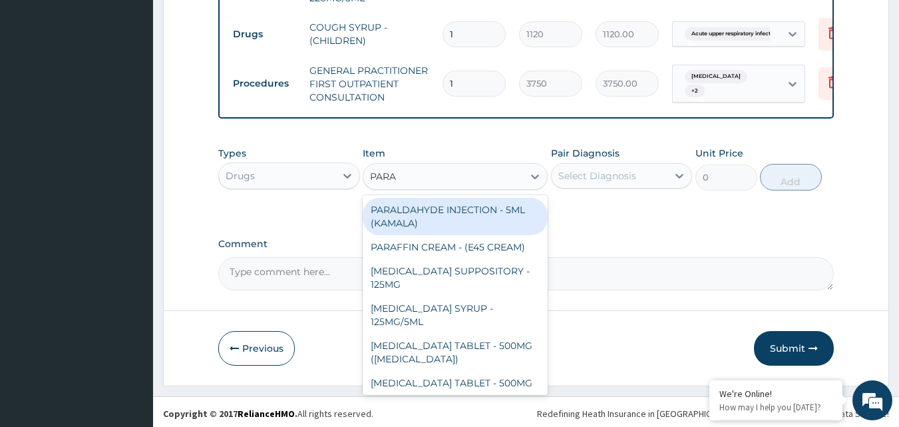
type input "PARAC"
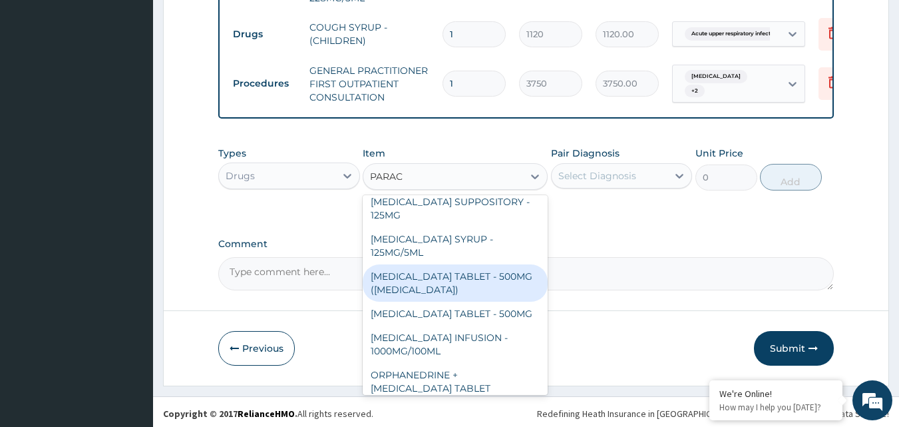
scroll to position [0, 0]
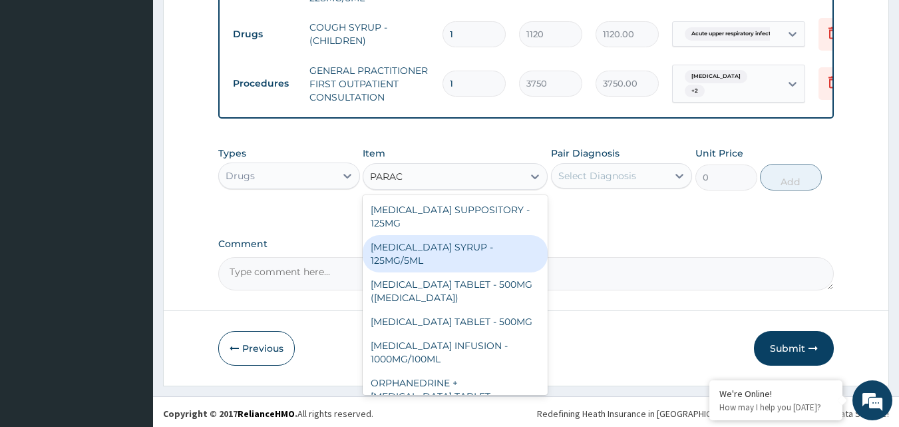
click at [459, 246] on div "PARACETAMOL SYRUP - 125MG/5ML" at bounding box center [455, 253] width 185 height 37
type input "840"
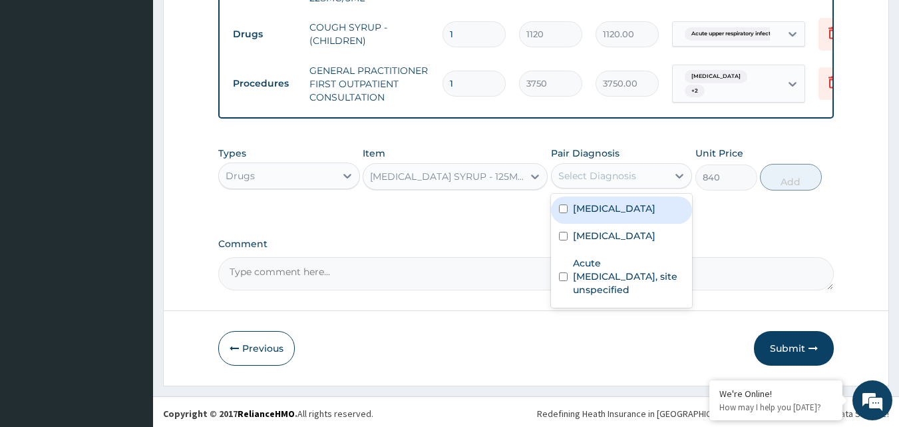
click at [631, 172] on div "Select Diagnosis" at bounding box center [597, 175] width 78 height 13
click at [625, 212] on label "Dermatophytosis, unspecified" at bounding box center [614, 208] width 83 height 13
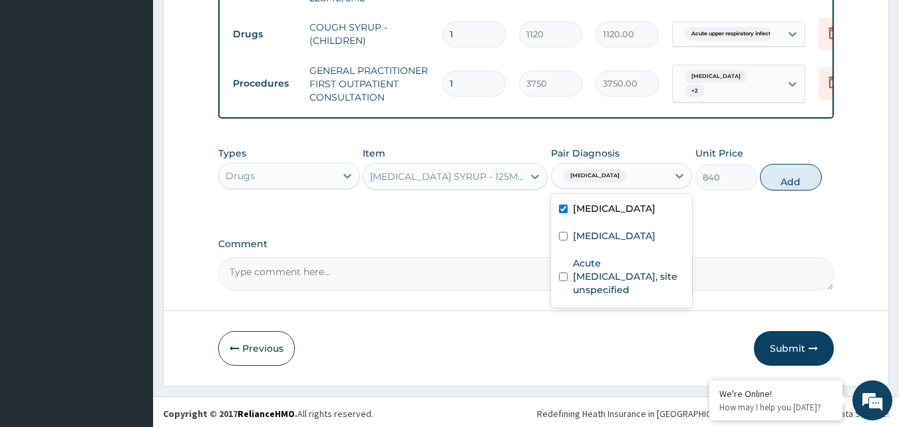
checkbox input "true"
click at [603, 242] on label "Malaria, unspecified" at bounding box center [614, 235] width 83 height 13
checkbox input "true"
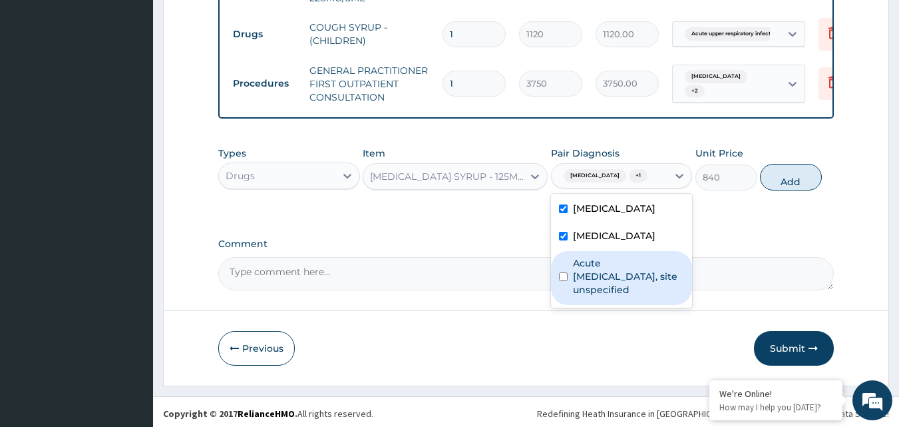
click at [590, 295] on label "Acute upper respiratory infection, site unspecified" at bounding box center [629, 276] width 112 height 40
checkbox input "true"
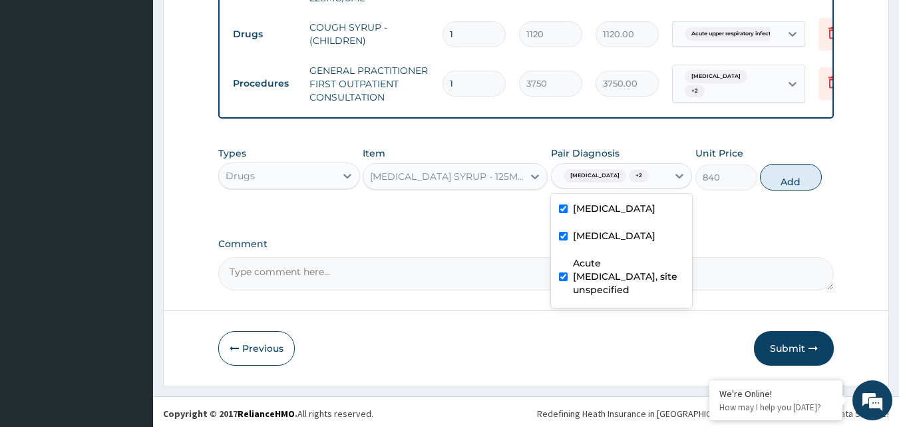
click at [564, 213] on input "checkbox" at bounding box center [563, 208] width 9 height 9
checkbox input "false"
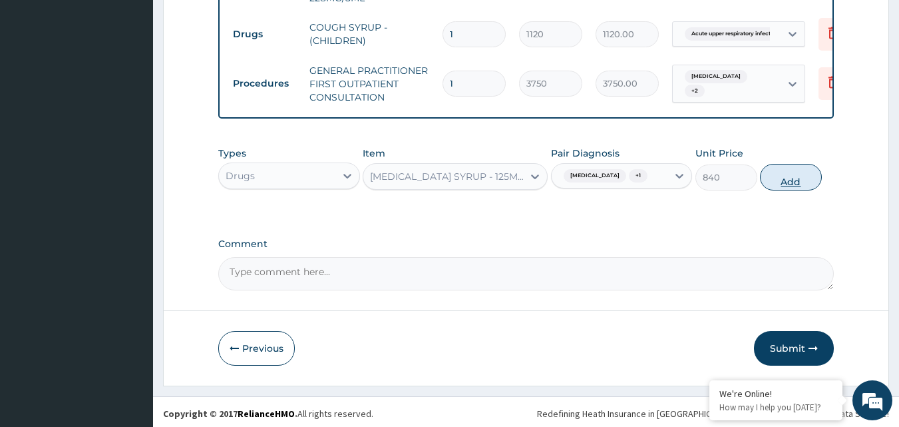
click at [788, 176] on button "Add" at bounding box center [791, 177] width 62 height 27
type input "0"
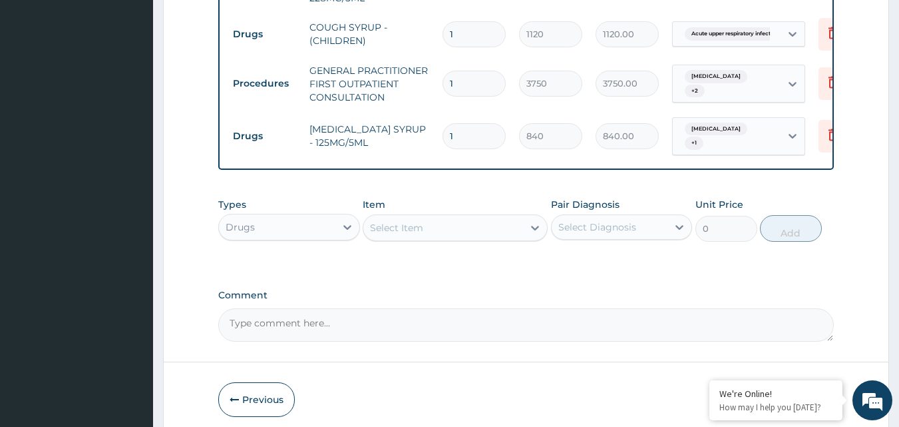
click at [328, 309] on textarea "Comment" at bounding box center [526, 324] width 616 height 33
paste textarea "MALARIA URTI"
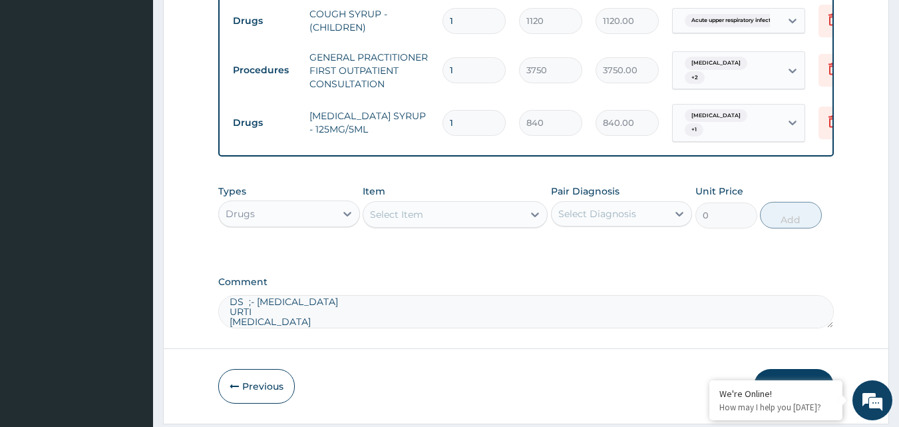
scroll to position [750, 0]
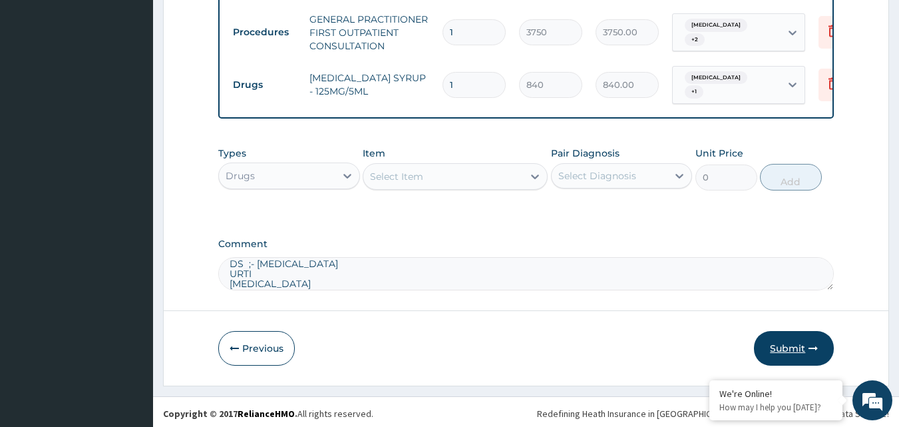
type textarea "DS ;- MALARIA URTI RINGWORM"
click at [779, 345] on button "Submit" at bounding box center [794, 348] width 80 height 35
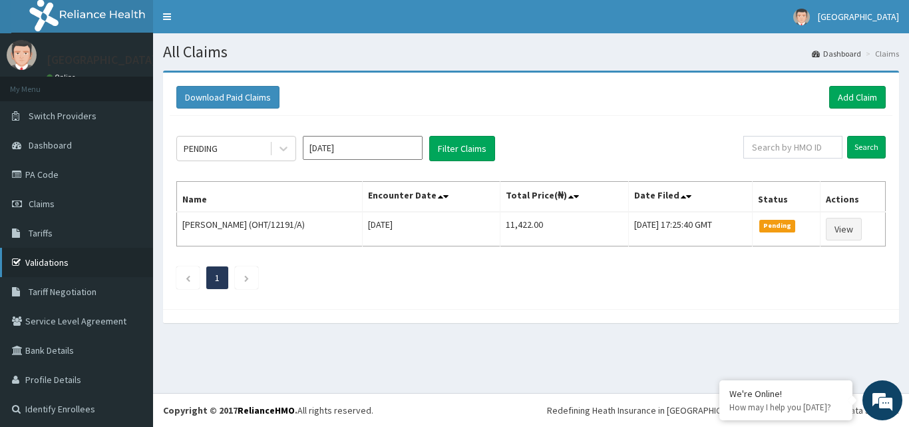
click at [53, 261] on link "Validations" at bounding box center [76, 262] width 153 height 29
